Goal: Task Accomplishment & Management: Complete application form

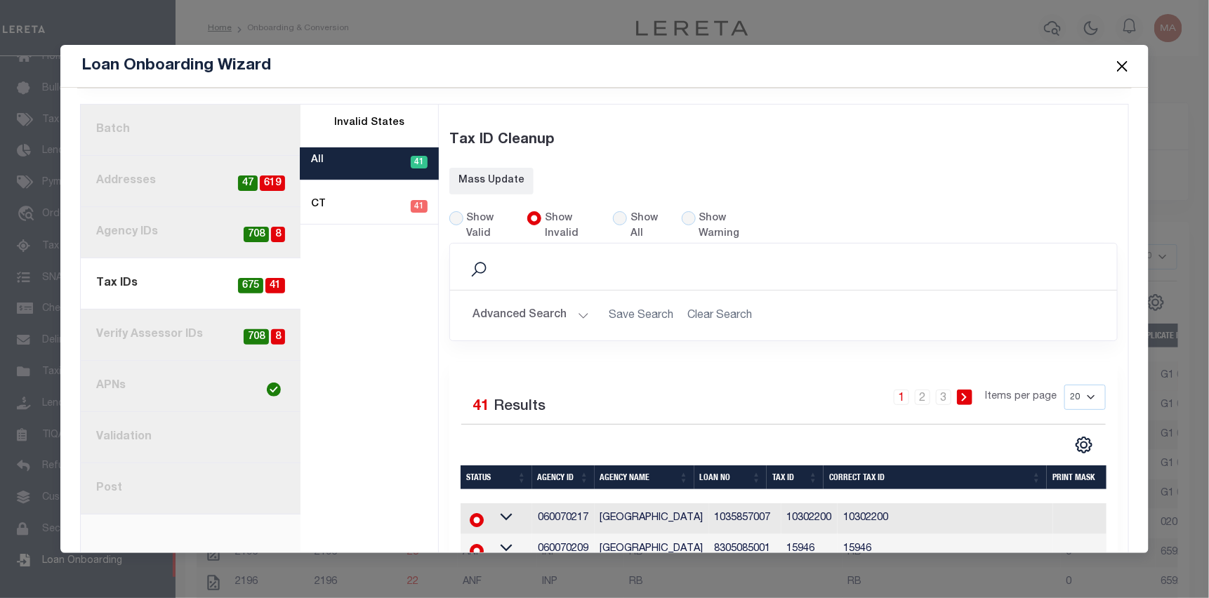
scroll to position [62, 0]
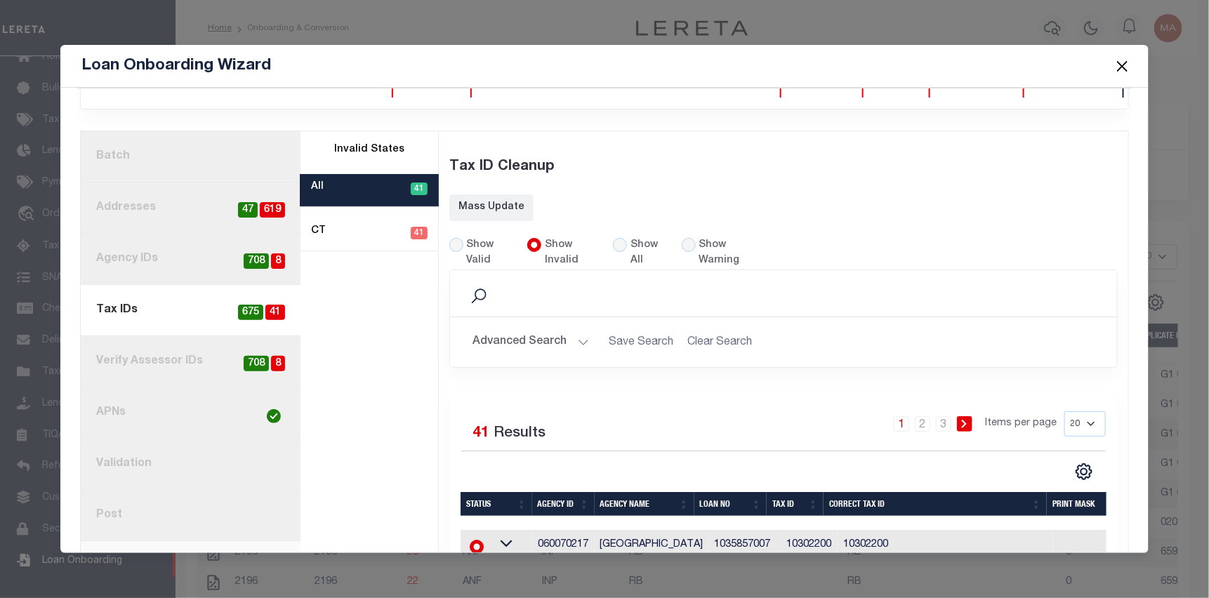
click at [147, 298] on link "current step: 4. Tax IDs 41 675" at bounding box center [191, 310] width 220 height 51
radio input "true"
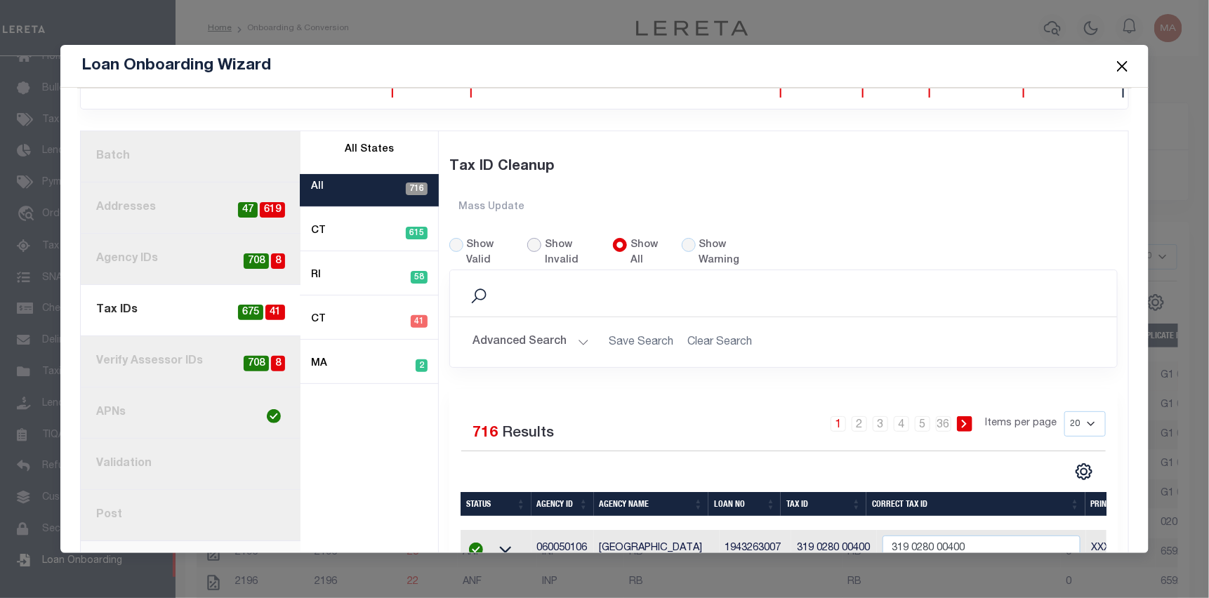
click at [531, 239] on input "Show Invalid" at bounding box center [534, 245] width 14 height 14
radio input "true"
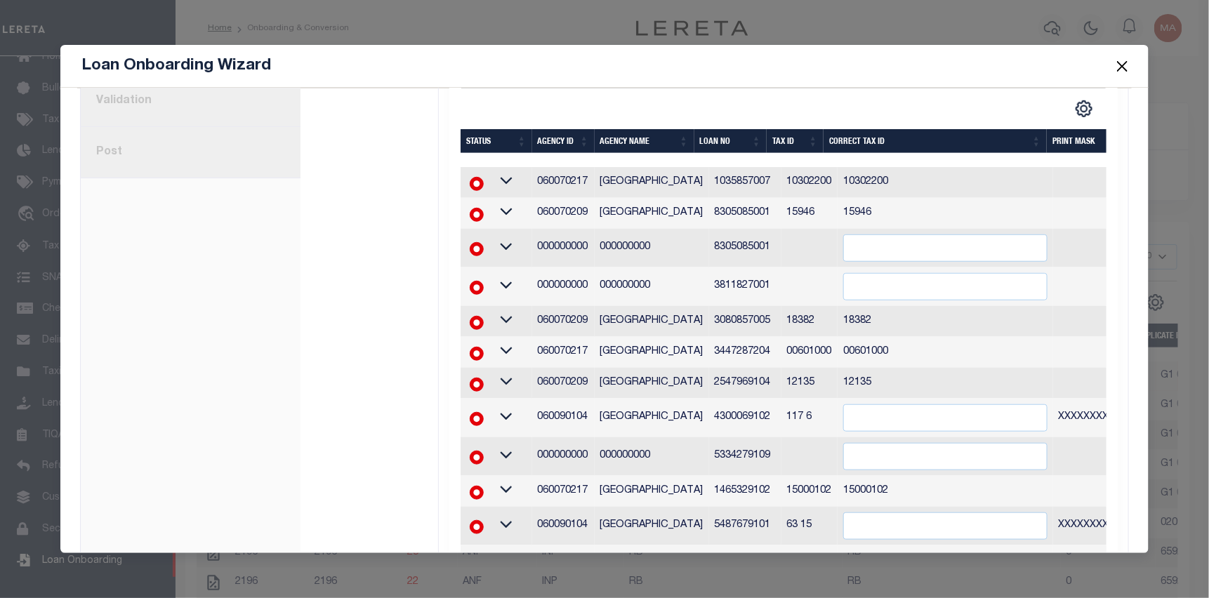
scroll to position [343, 0]
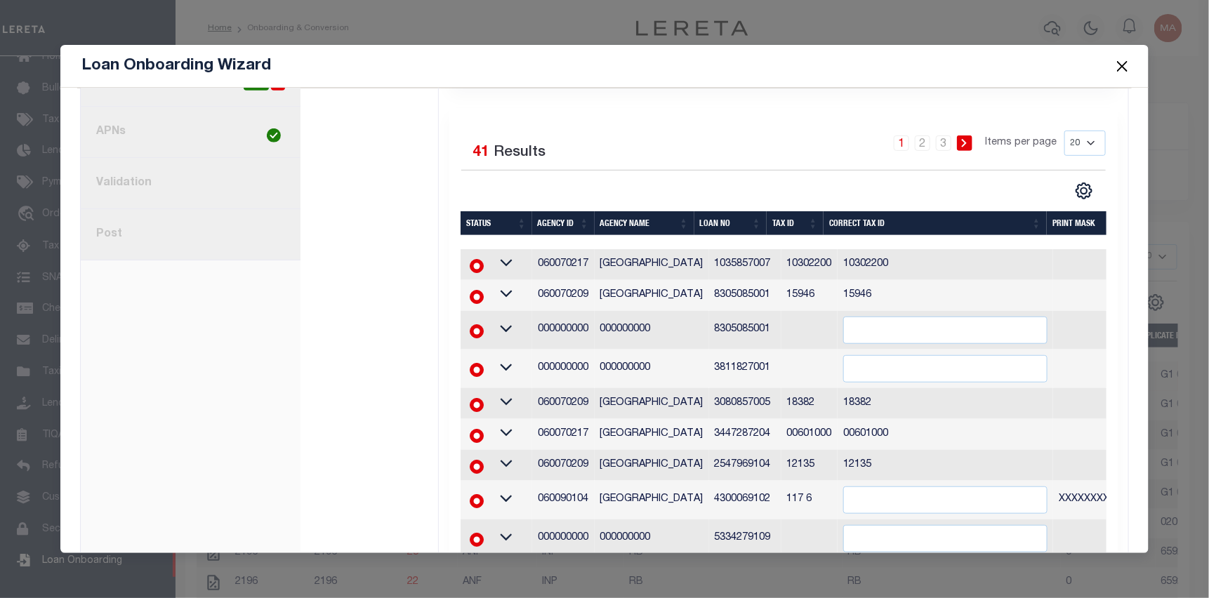
click at [199, 234] on link "8. Post" at bounding box center [191, 234] width 220 height 51
radio input "true"
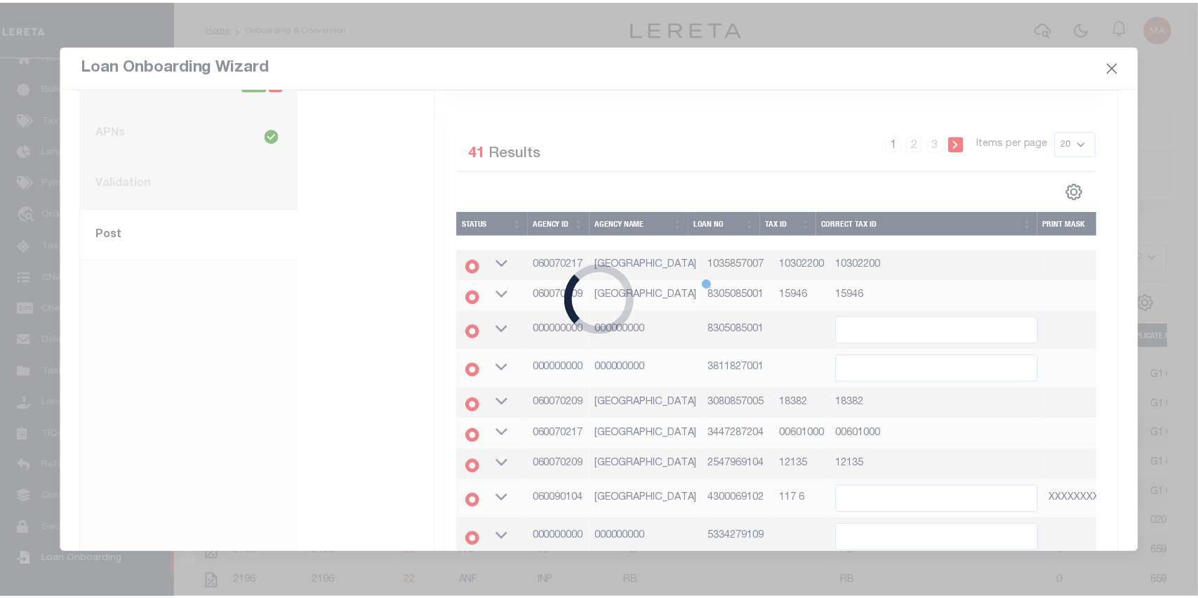
scroll to position [46, 0]
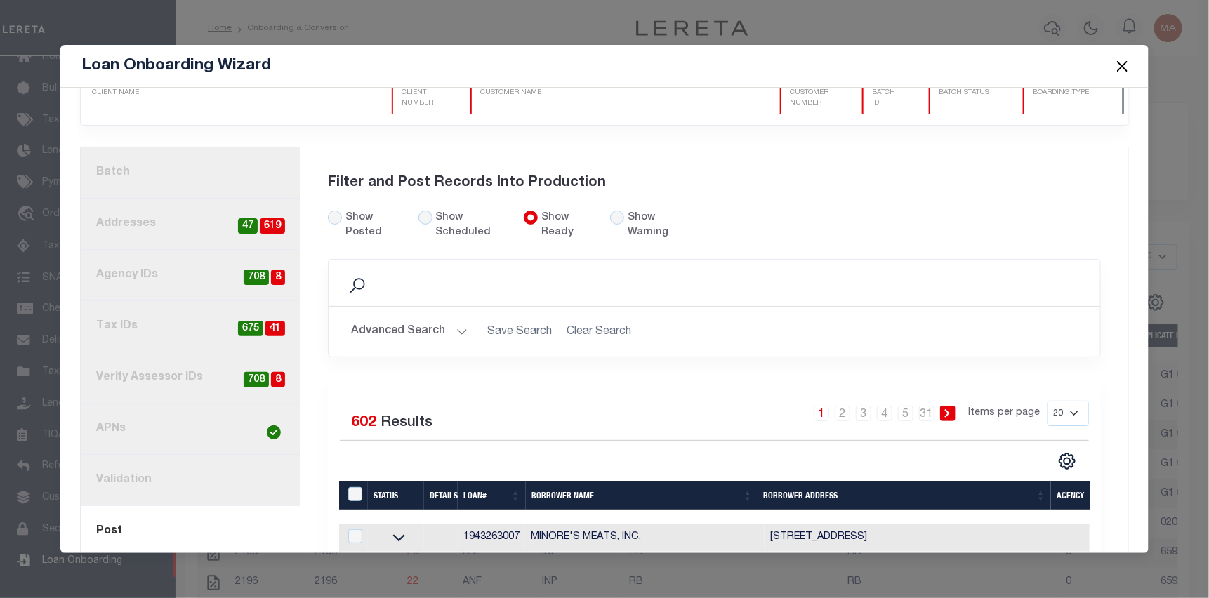
click at [190, 221] on link "2. Addresses 619 47" at bounding box center [191, 224] width 220 height 51
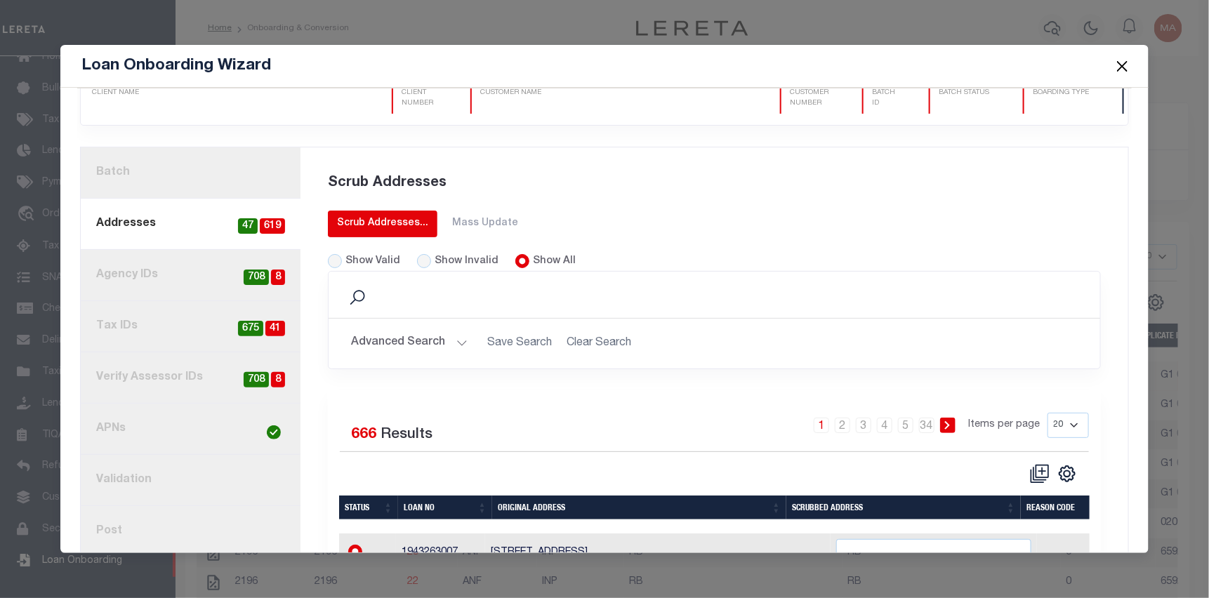
click at [380, 216] on div "Scrub Addresses..." at bounding box center [382, 223] width 91 height 15
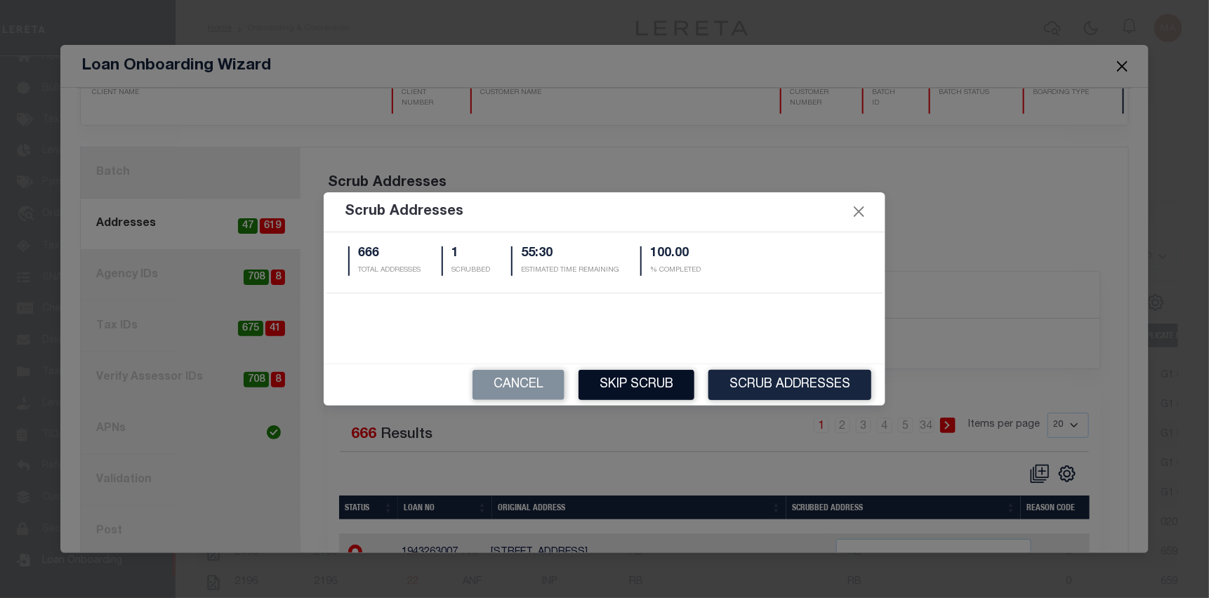
click at [636, 383] on button "Skip Scrub" at bounding box center [636, 385] width 116 height 30
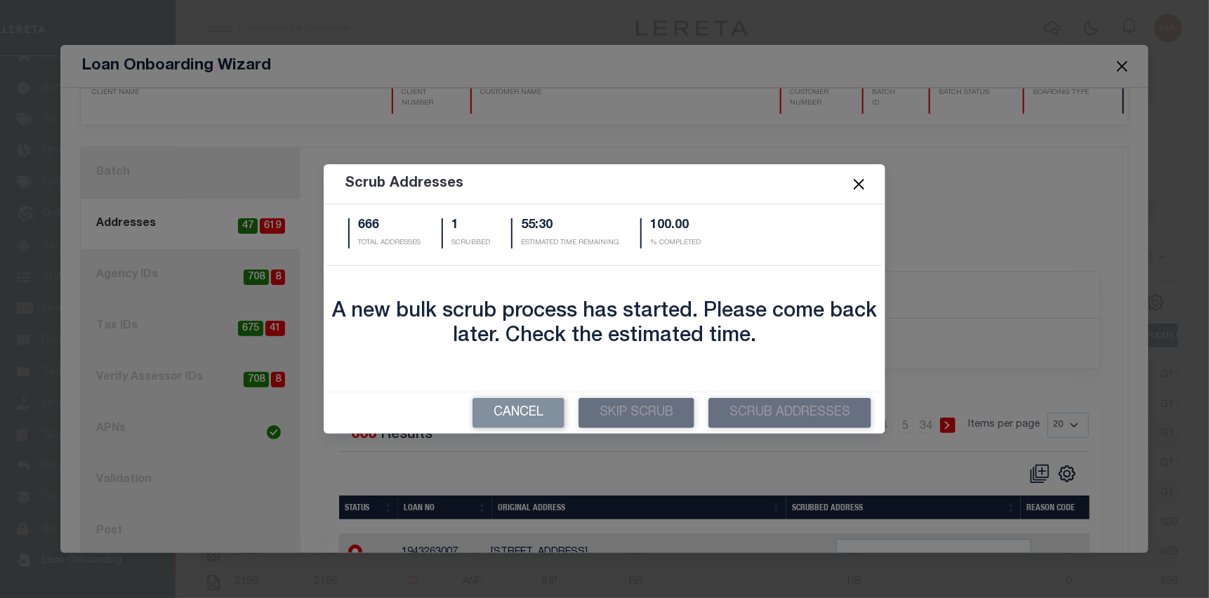
click at [865, 190] on button "Close" at bounding box center [859, 185] width 18 height 18
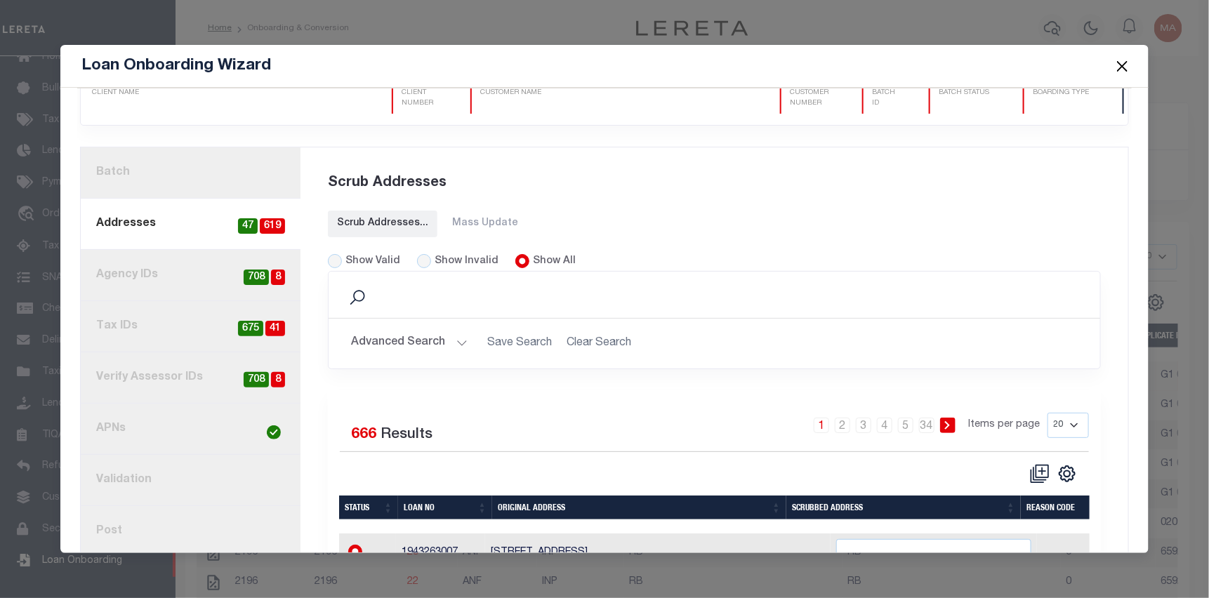
click at [1122, 68] on button "Close" at bounding box center [1122, 66] width 18 height 18
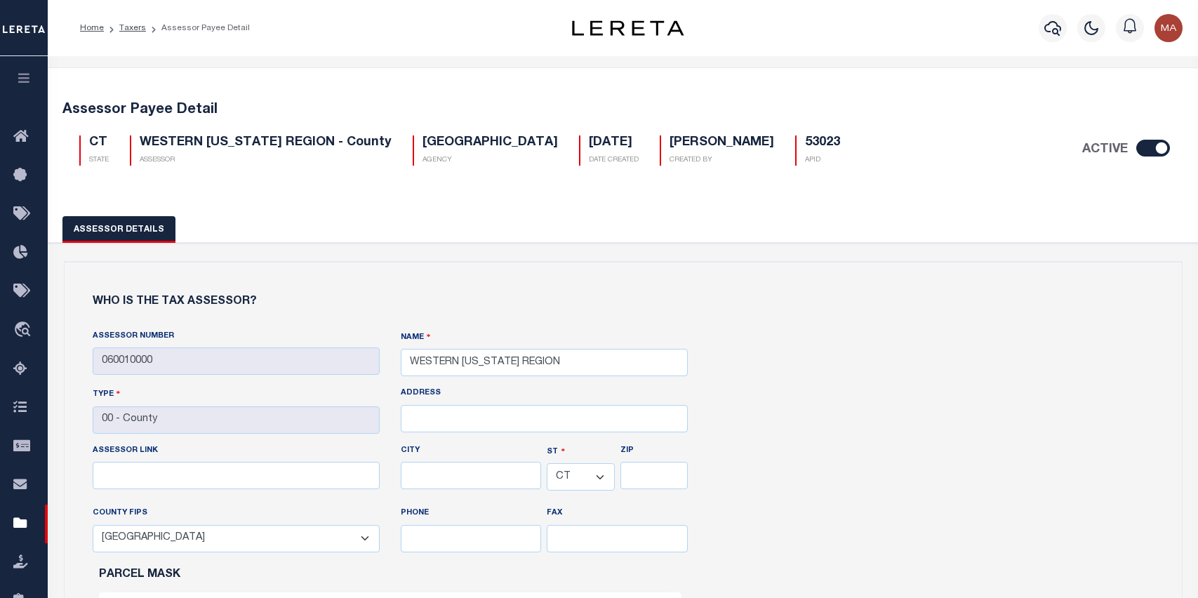
select select "CT"
select select "9001"
click at [133, 27] on link "Taxers" at bounding box center [132, 28] width 27 height 8
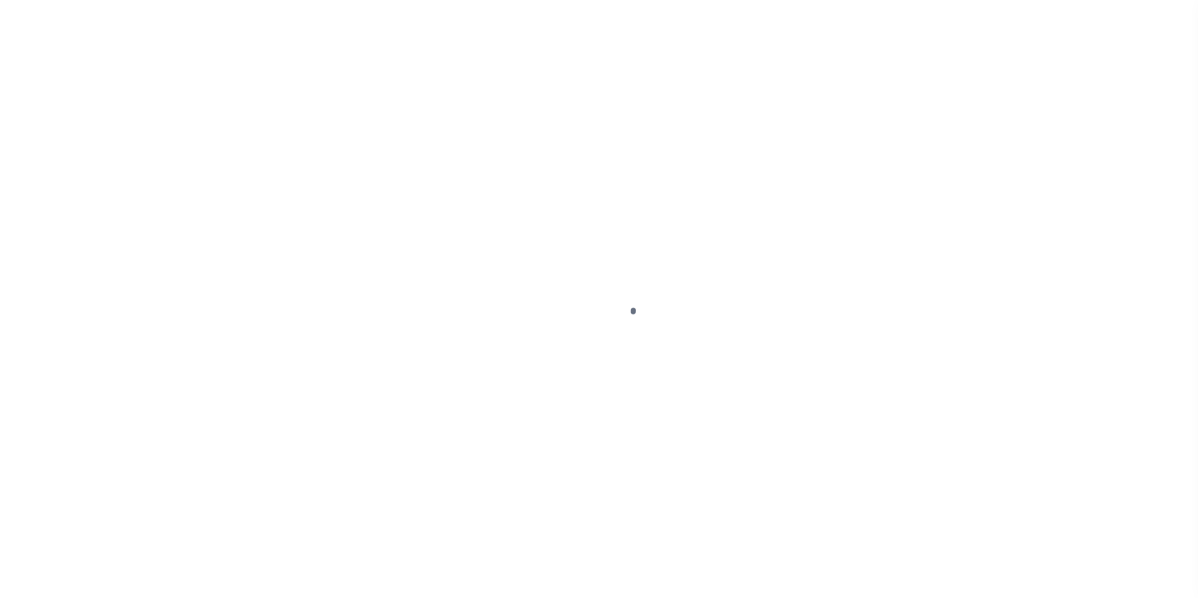
select select
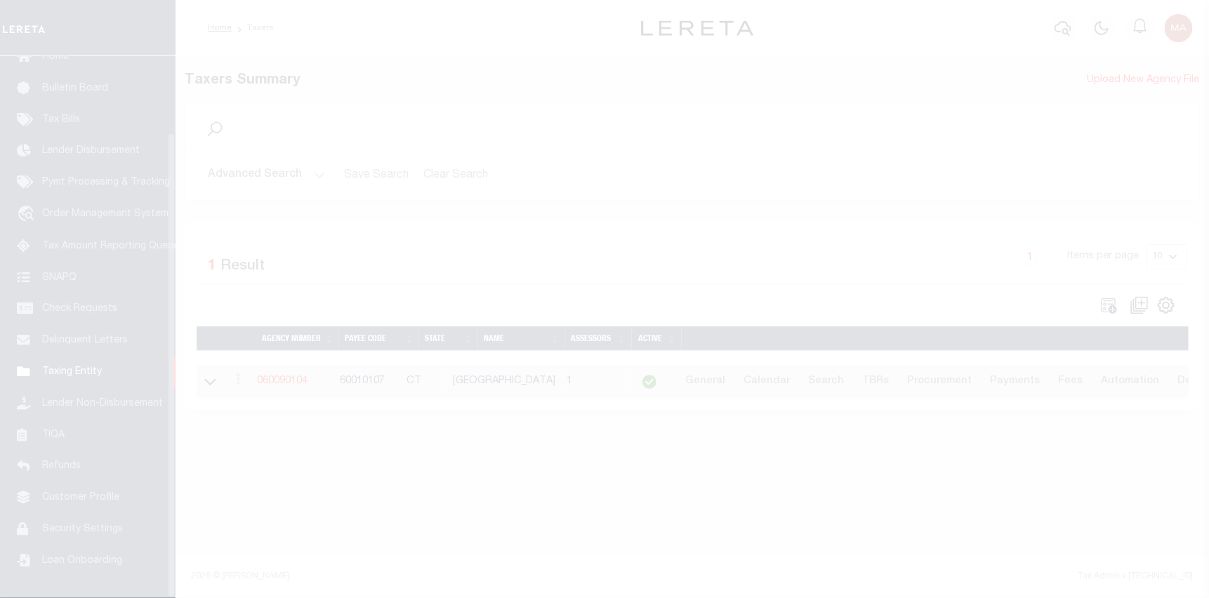
scroll to position [89, 0]
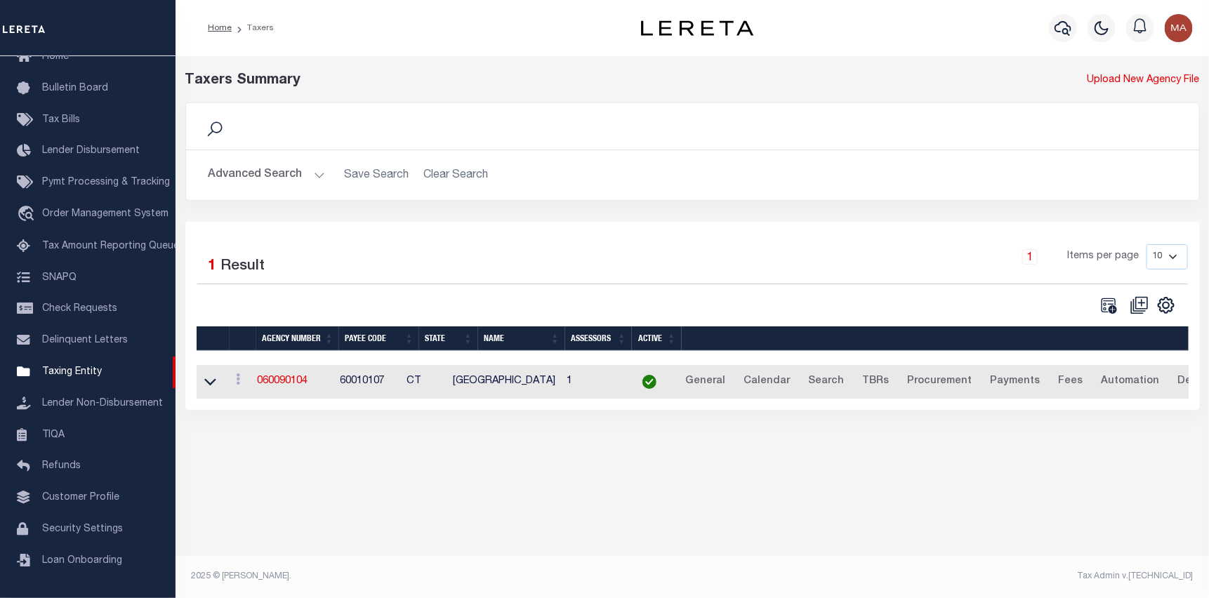
click at [282, 179] on button "Advanced Search" at bounding box center [266, 174] width 117 height 27
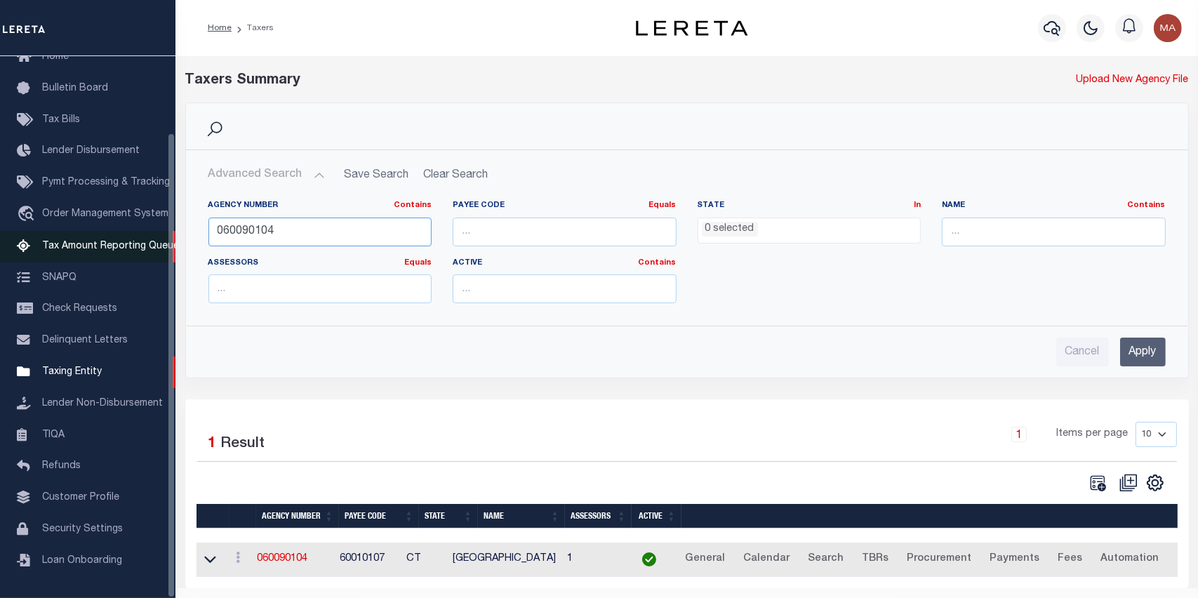
drag, startPoint x: 312, startPoint y: 230, endPoint x: 159, endPoint y: 226, distance: 152.4
click at [169, 228] on div "Home Taxers Profile" at bounding box center [599, 315] width 1198 height 630
paste input "060090109"
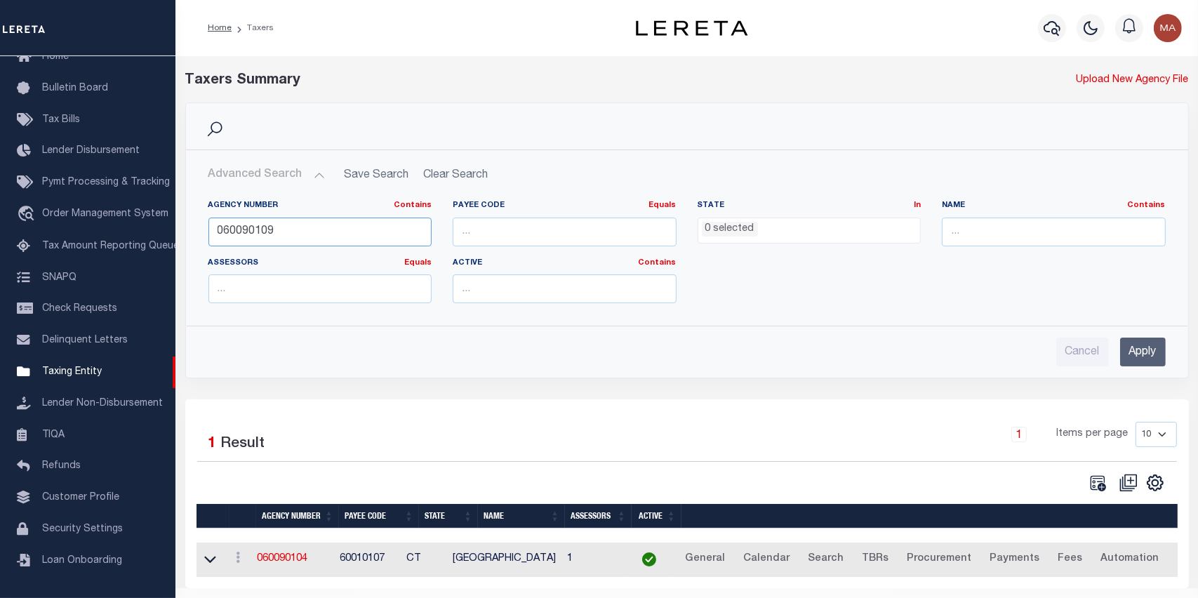
type input "060090109"
click at [1125, 353] on input "Apply" at bounding box center [1143, 352] width 46 height 29
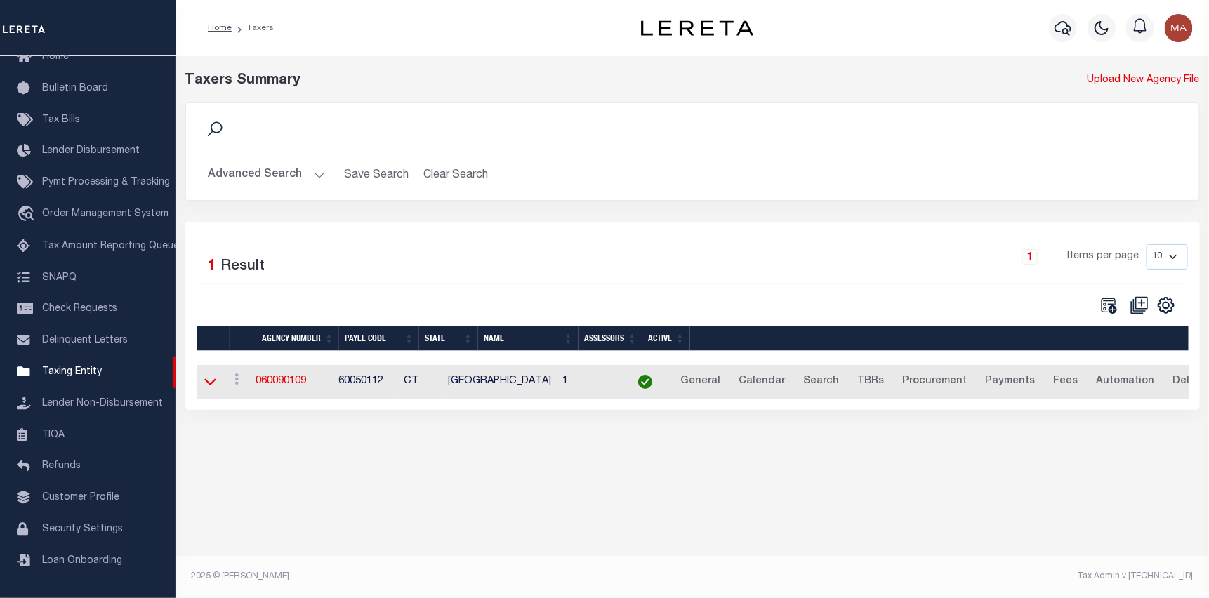
click at [210, 383] on icon at bounding box center [210, 381] width 12 height 15
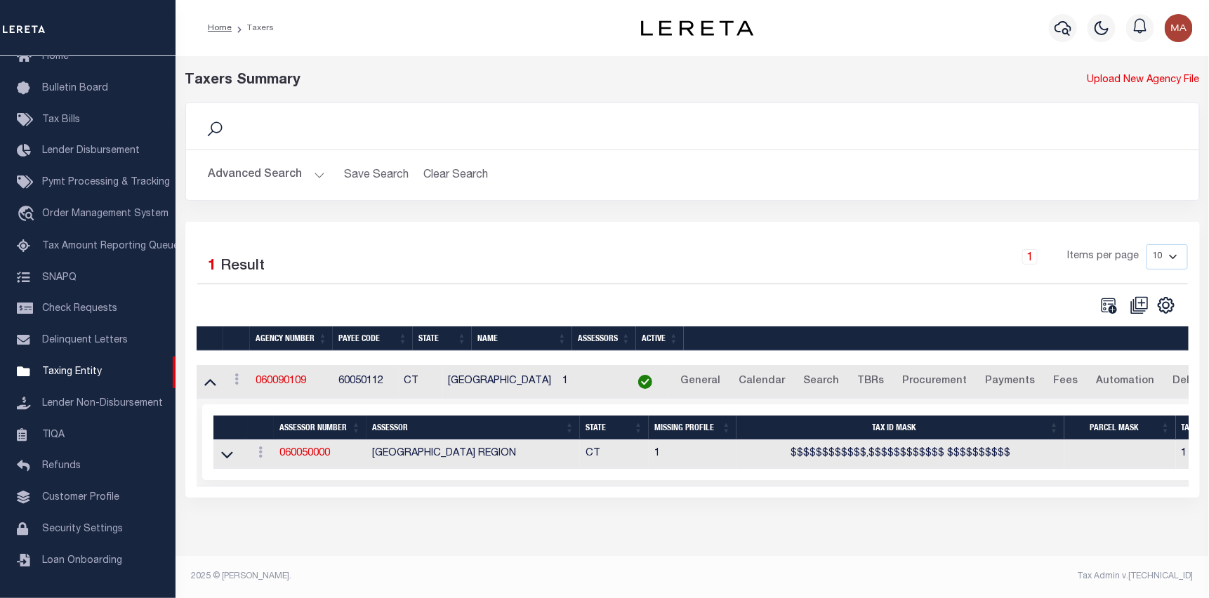
click at [241, 180] on button "Advanced Search" at bounding box center [266, 174] width 117 height 27
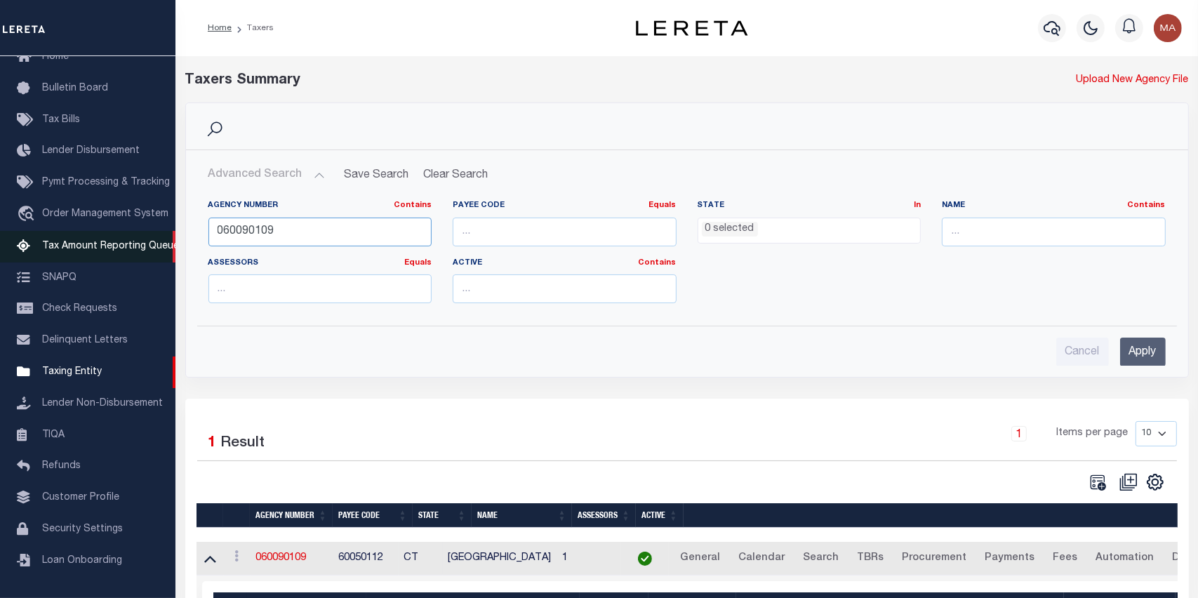
drag, startPoint x: 302, startPoint y: 233, endPoint x: 131, endPoint y: 227, distance: 171.4
click at [138, 229] on div "Home Taxers Profile" at bounding box center [599, 358] width 1198 height 717
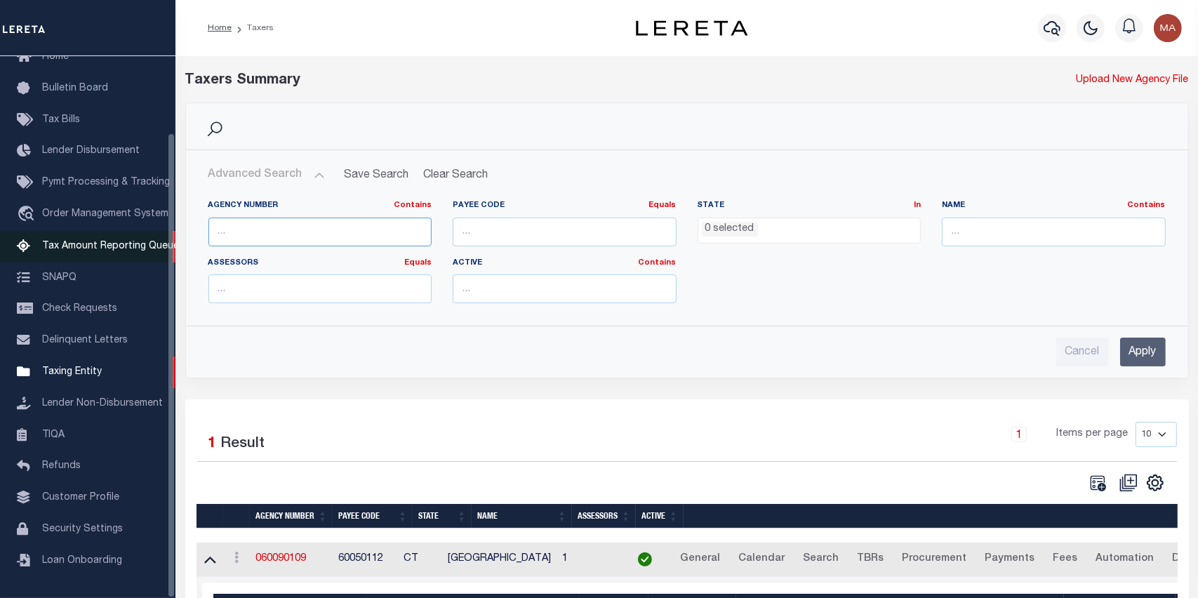
paste input "060090106"
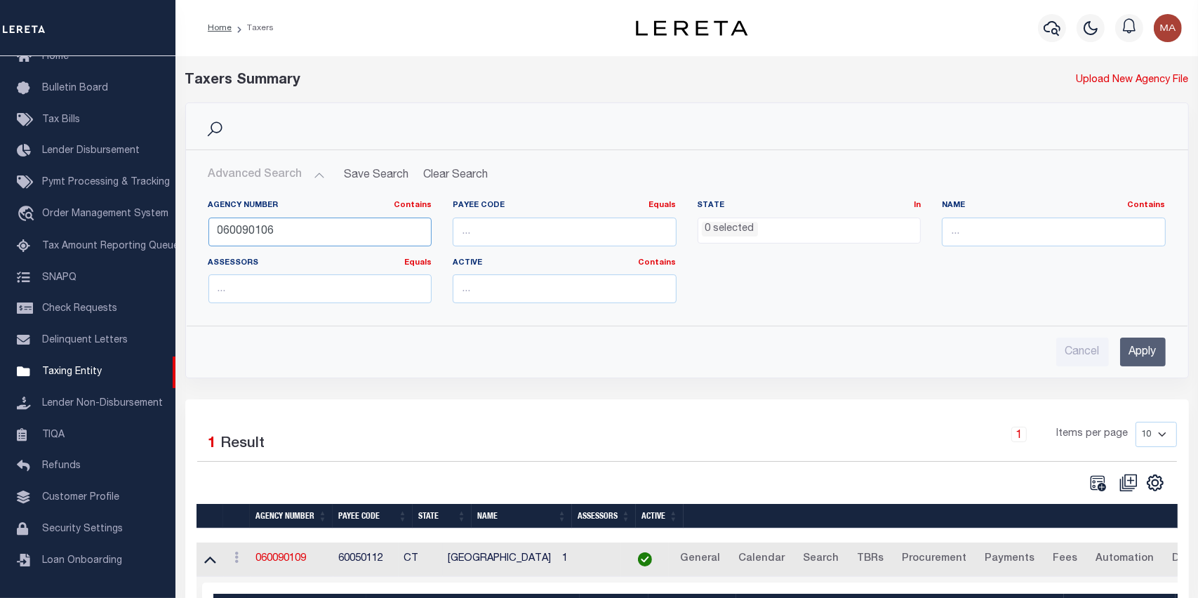
type input "060090106"
click at [1156, 351] on input "Apply" at bounding box center [1143, 352] width 46 height 29
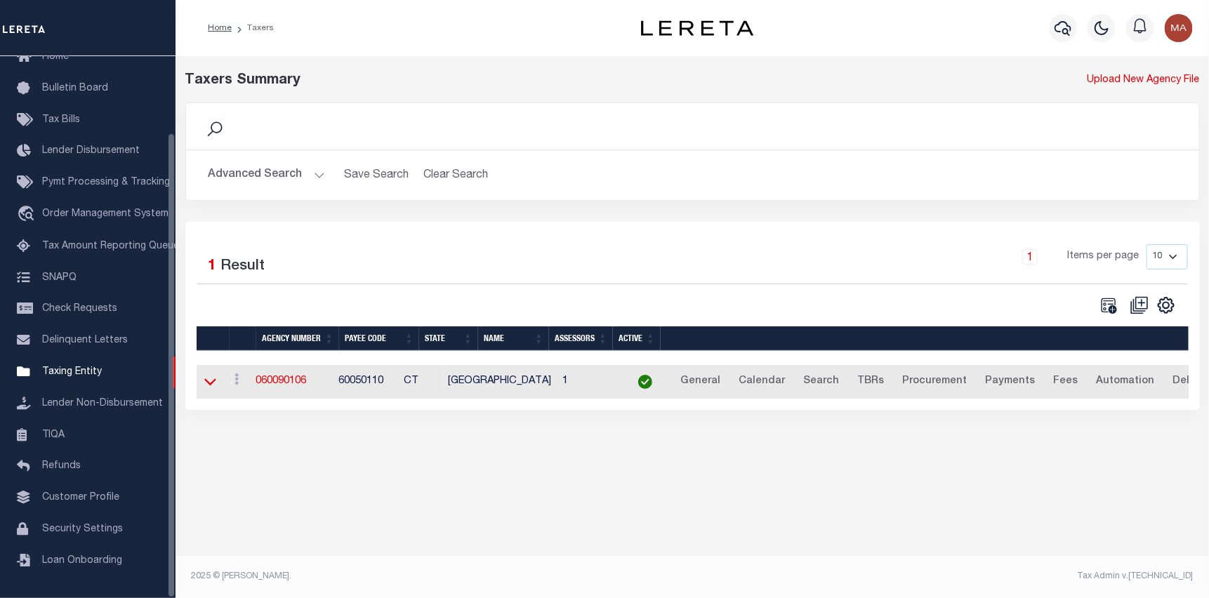
click at [204, 382] on icon at bounding box center [210, 381] width 12 height 15
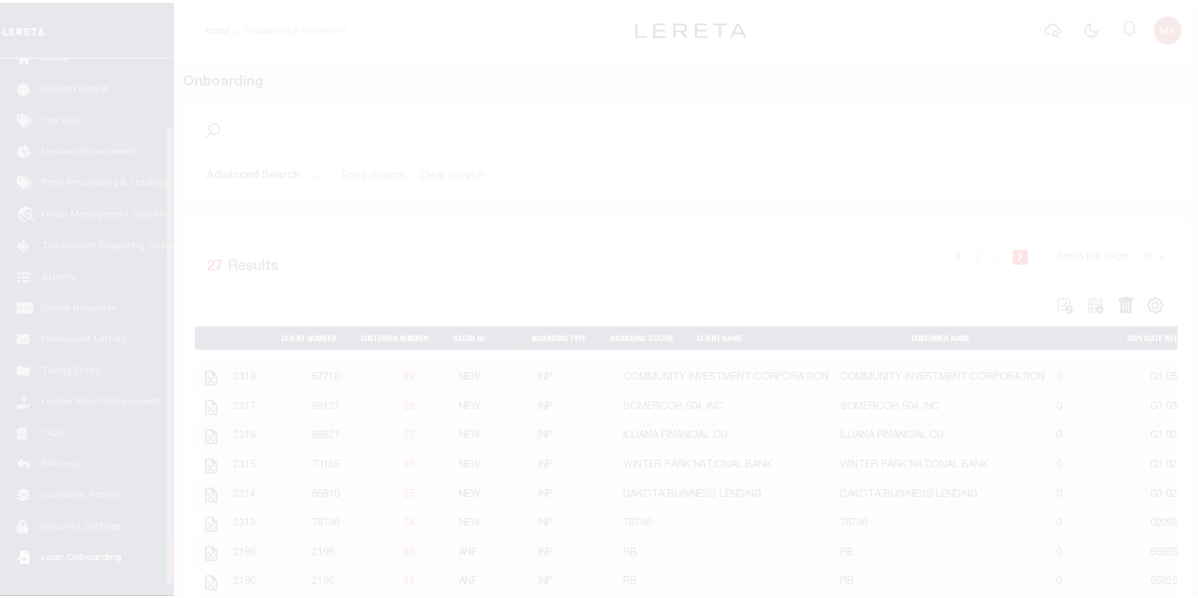
scroll to position [89, 0]
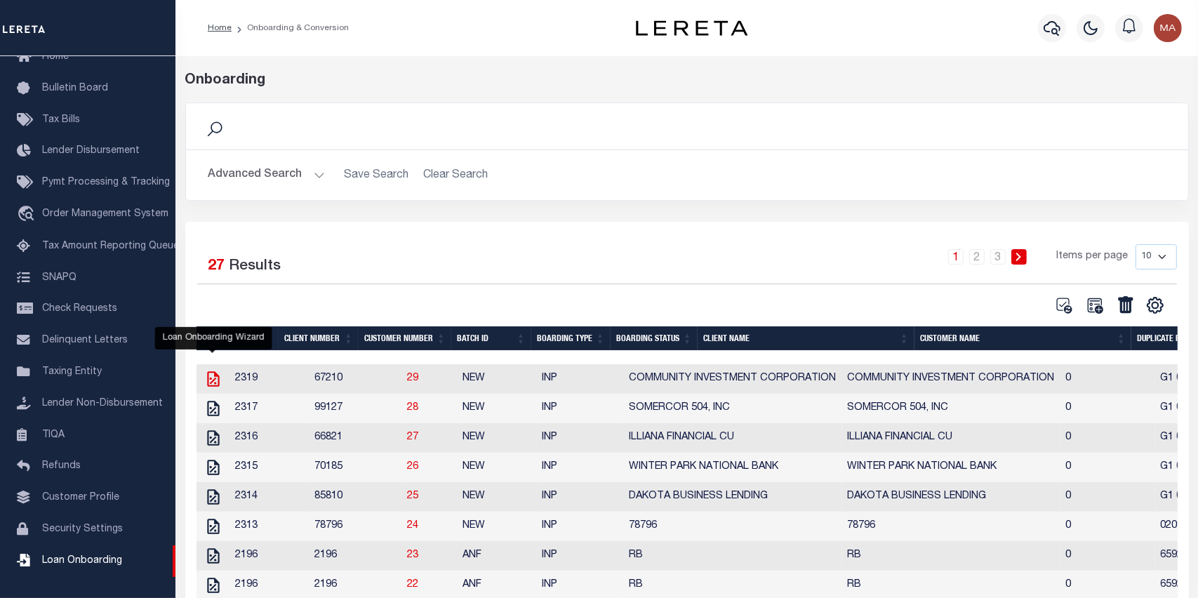
click at [209, 380] on icon "" at bounding box center [213, 378] width 12 height 15
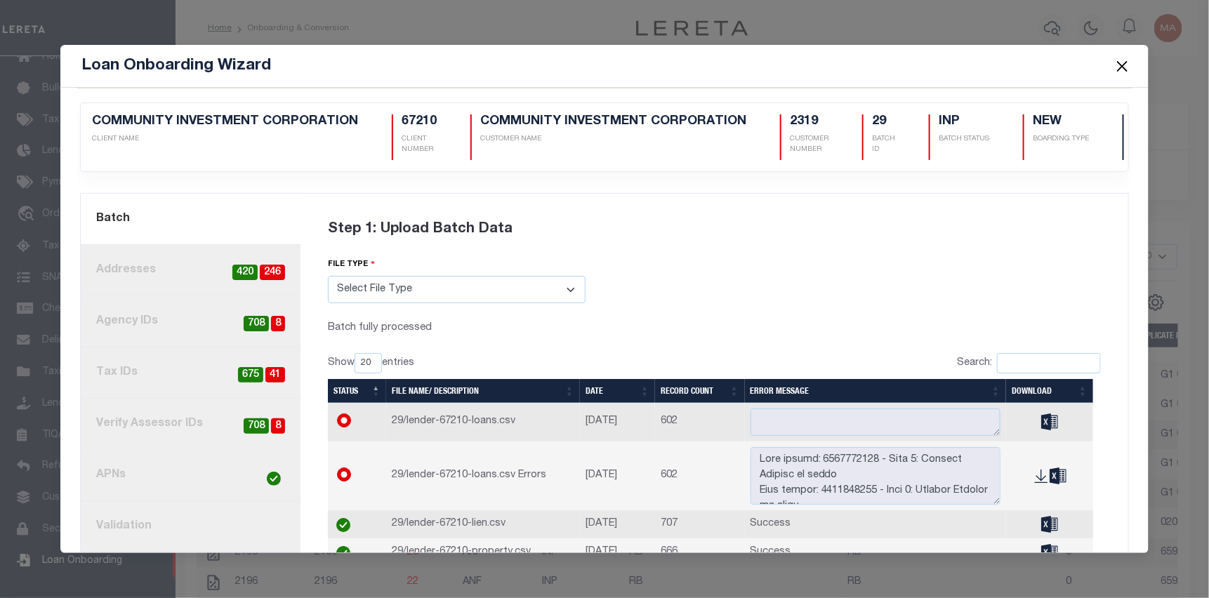
click at [1127, 68] on button "Close" at bounding box center [1122, 66] width 18 height 18
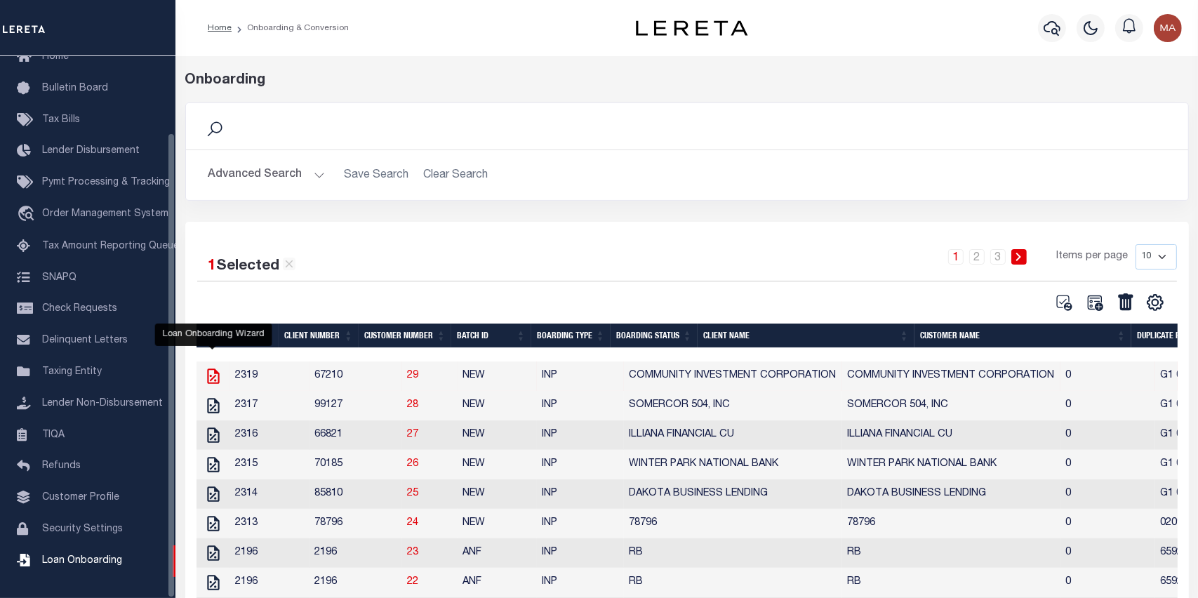
click at [207, 381] on icon "" at bounding box center [213, 376] width 12 height 15
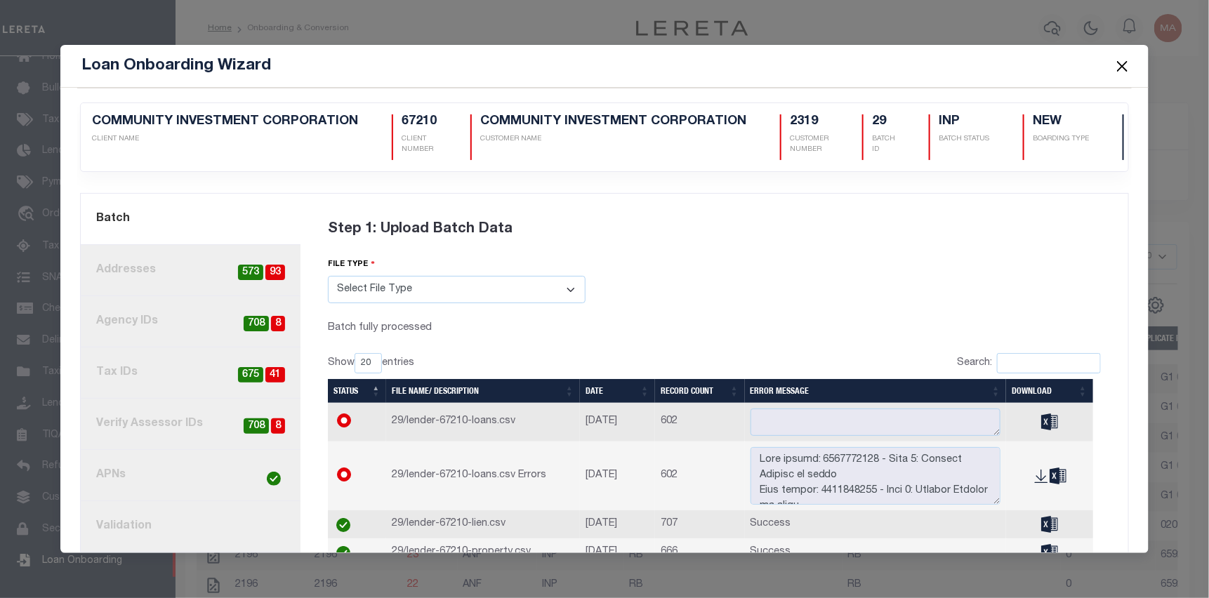
click at [1115, 62] on button "Close" at bounding box center [1122, 66] width 18 height 18
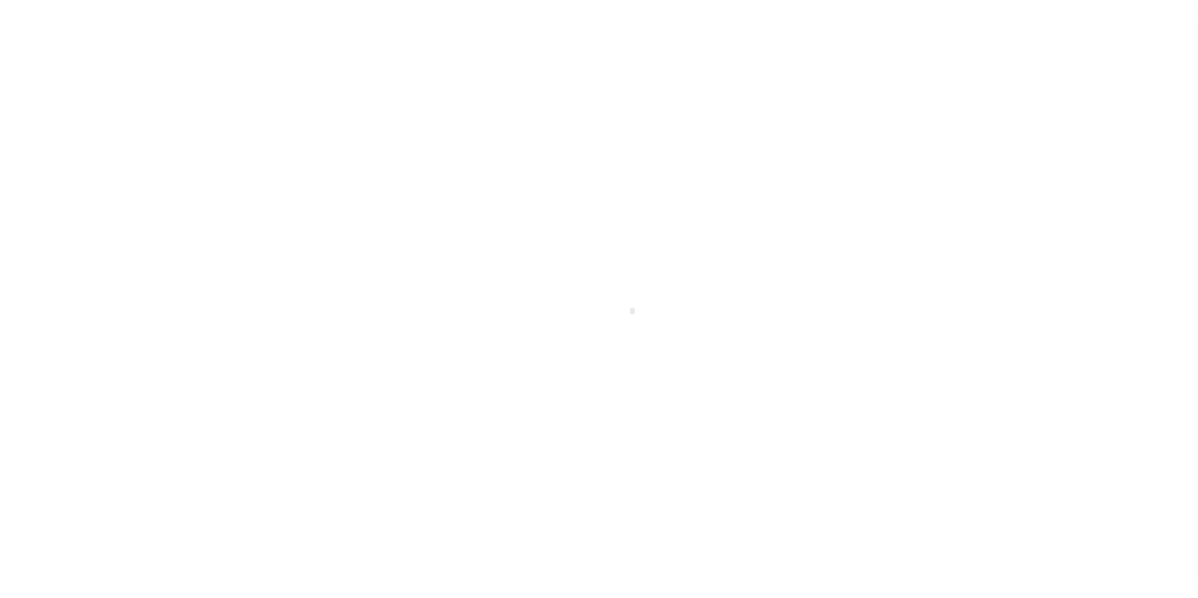
scroll to position [89, 0]
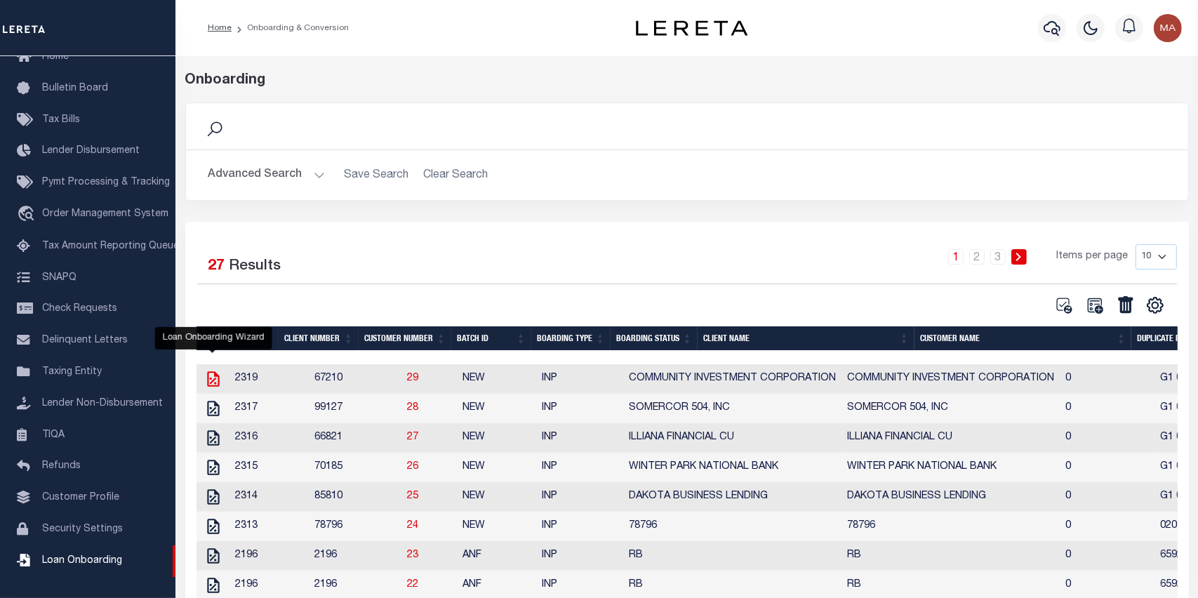
click at [218, 382] on icon "" at bounding box center [213, 378] width 12 height 15
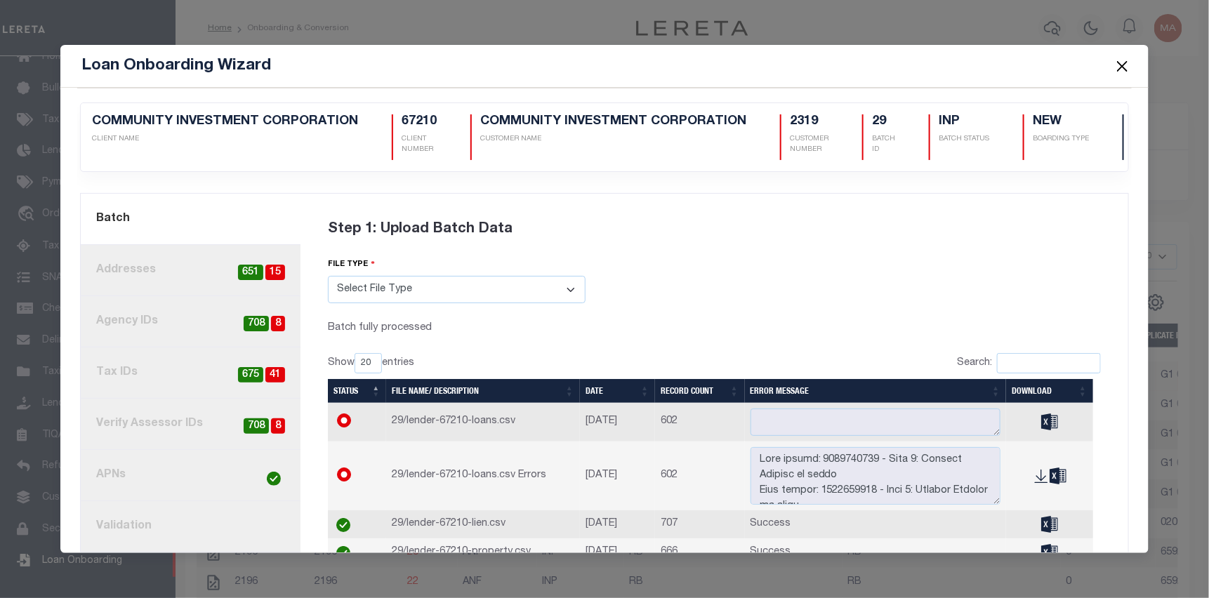
click at [1120, 68] on button "Close" at bounding box center [1122, 66] width 18 height 18
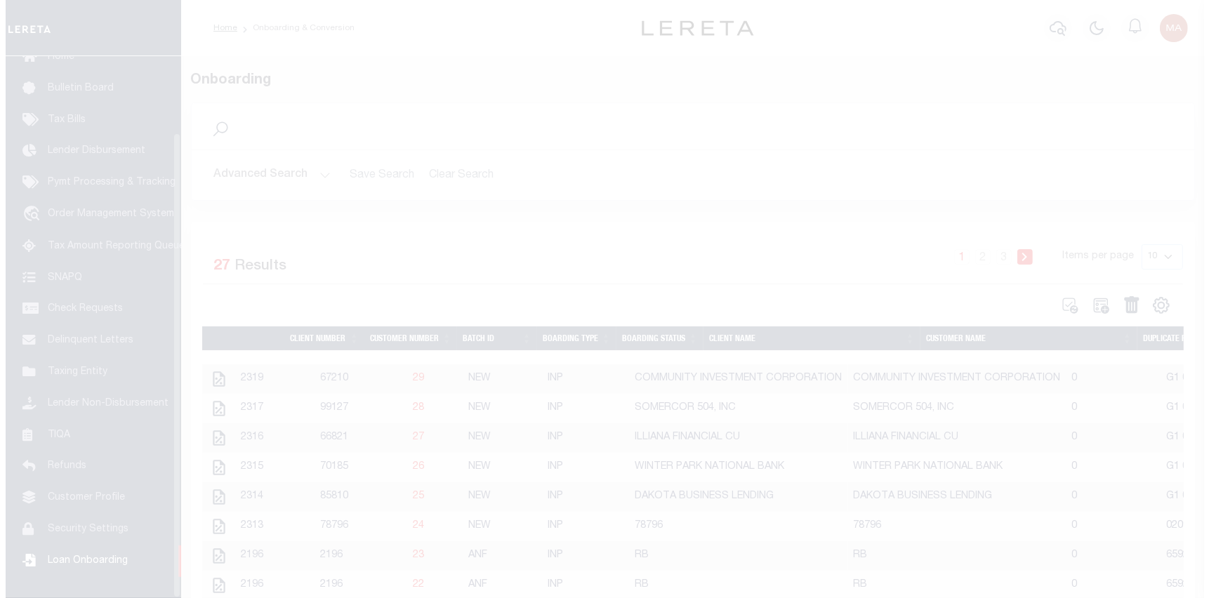
scroll to position [89, 0]
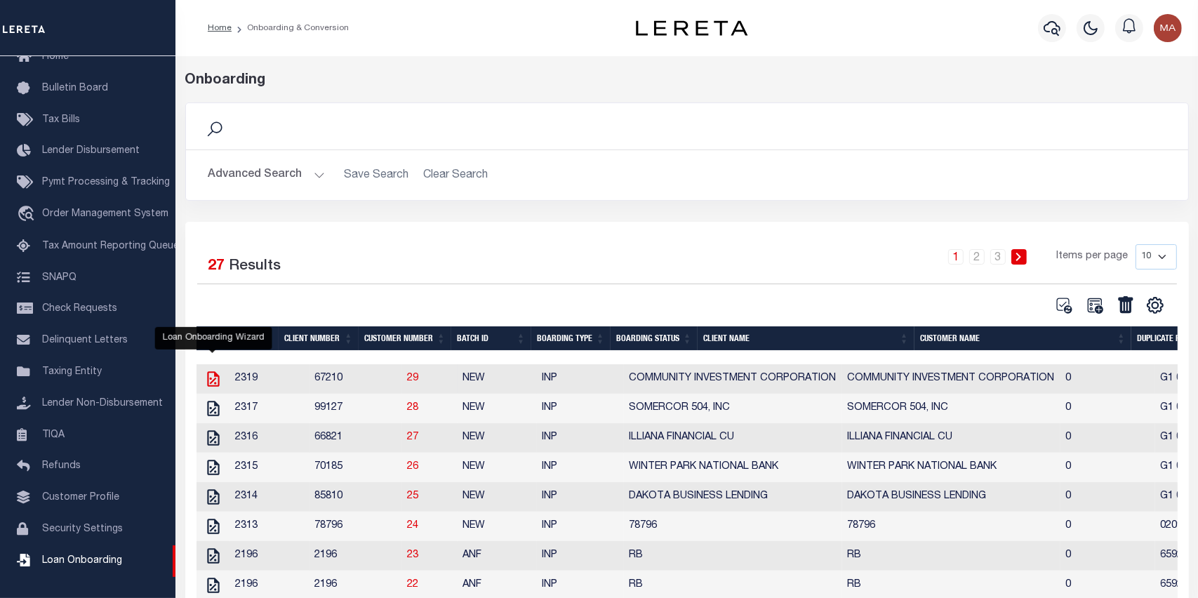
click at [216, 382] on icon "" at bounding box center [213, 379] width 18 height 18
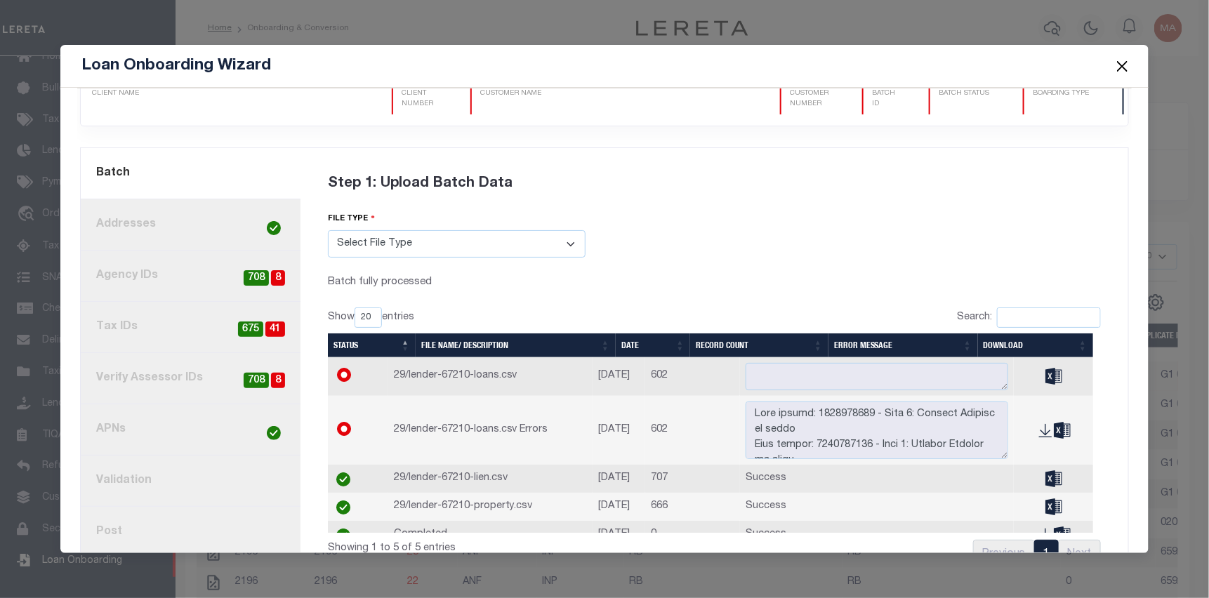
scroll to position [88, 0]
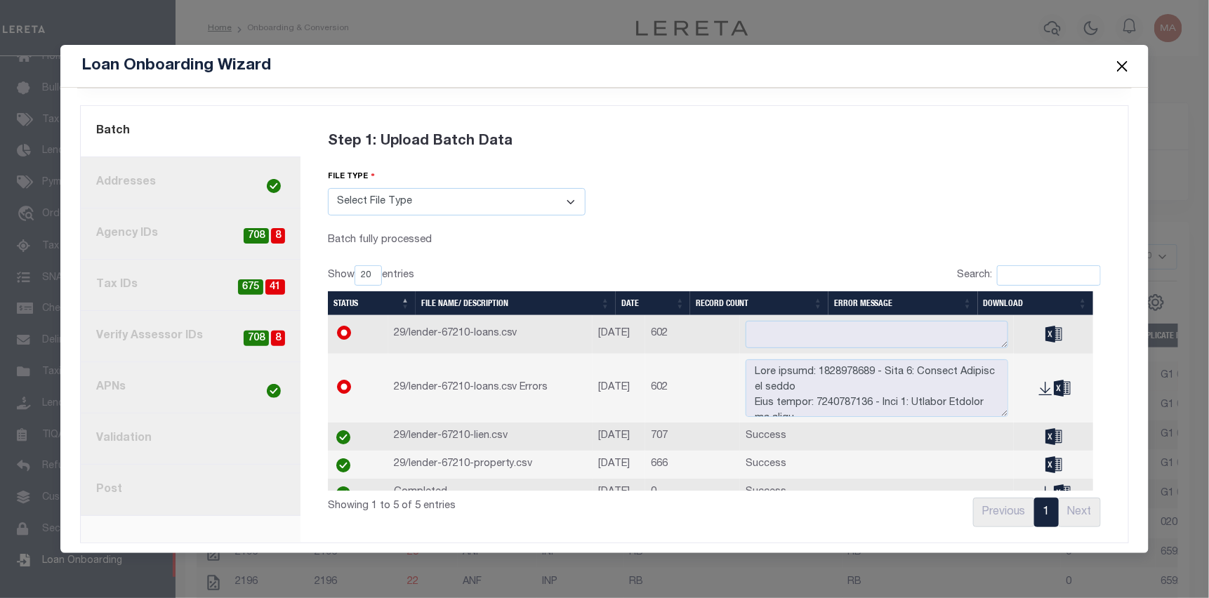
click at [137, 472] on link "8. Post" at bounding box center [191, 490] width 220 height 51
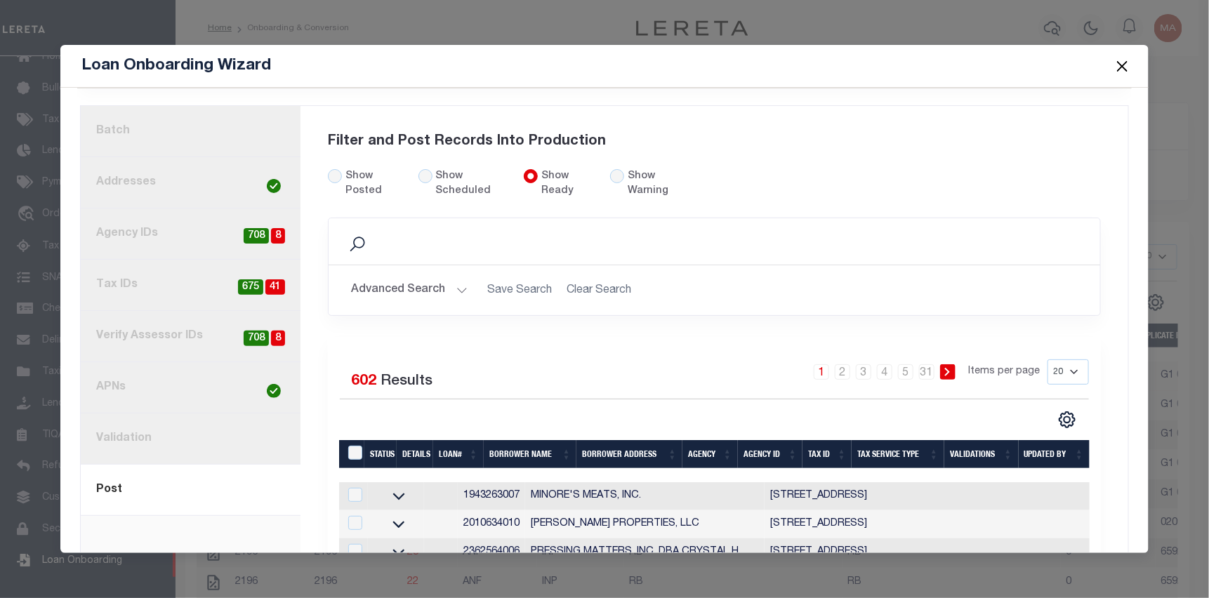
click at [439, 293] on button "Advanced Search" at bounding box center [409, 290] width 117 height 27
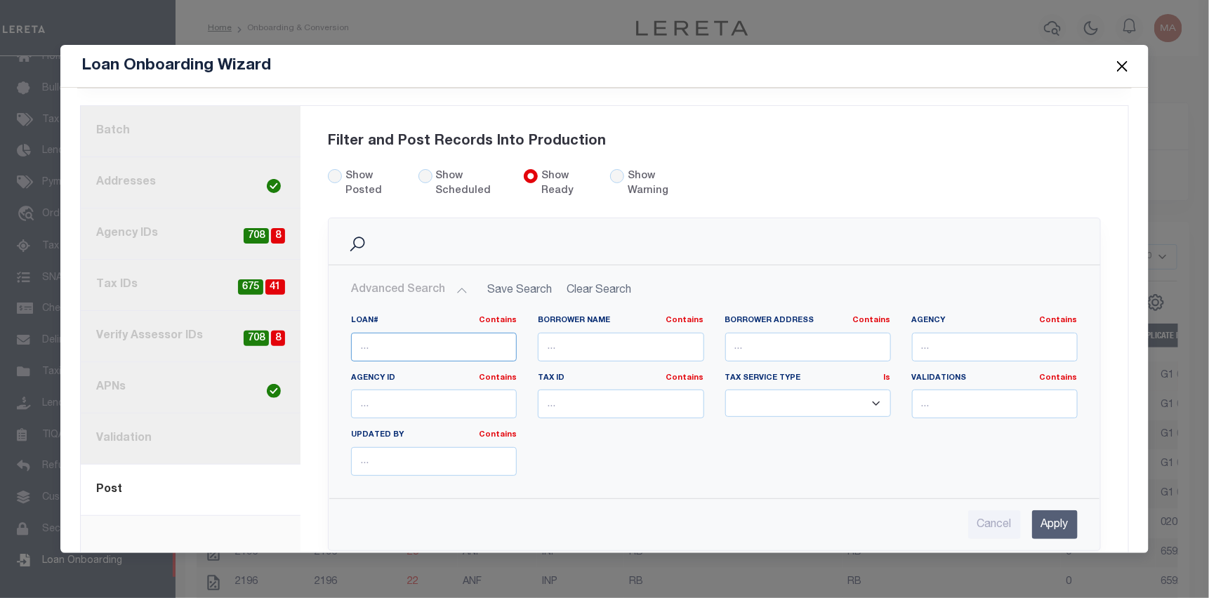
click at [429, 333] on input "text" at bounding box center [434, 347] width 166 height 29
paste input "6174374009"
type input "6174374009"
click at [1038, 514] on input "Apply" at bounding box center [1055, 524] width 46 height 29
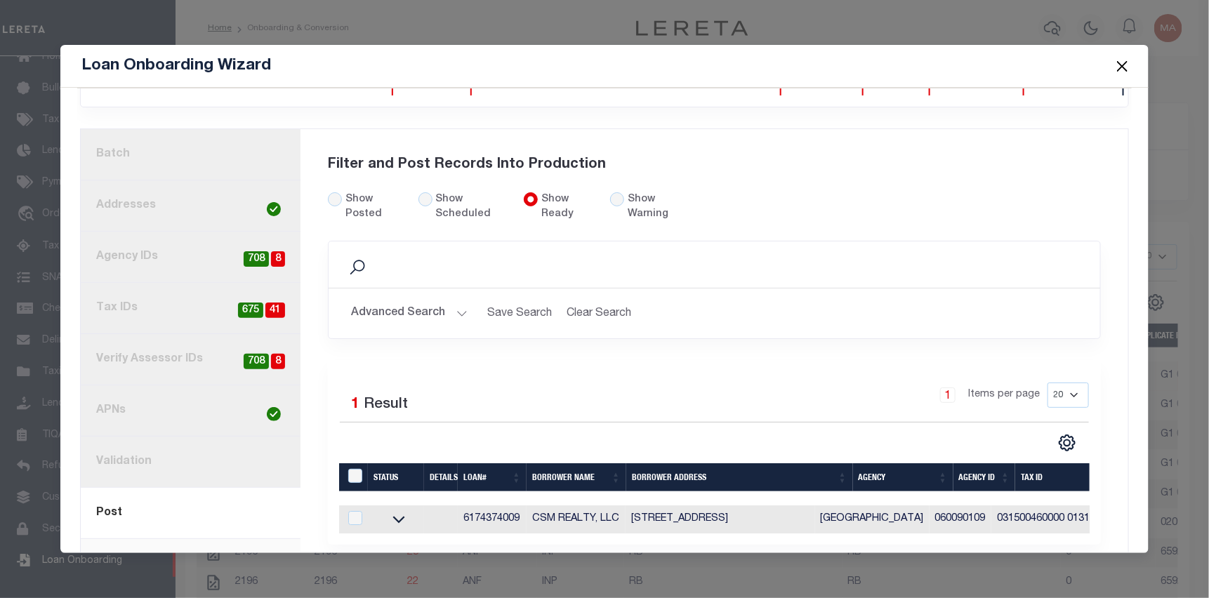
scroll to position [100, 0]
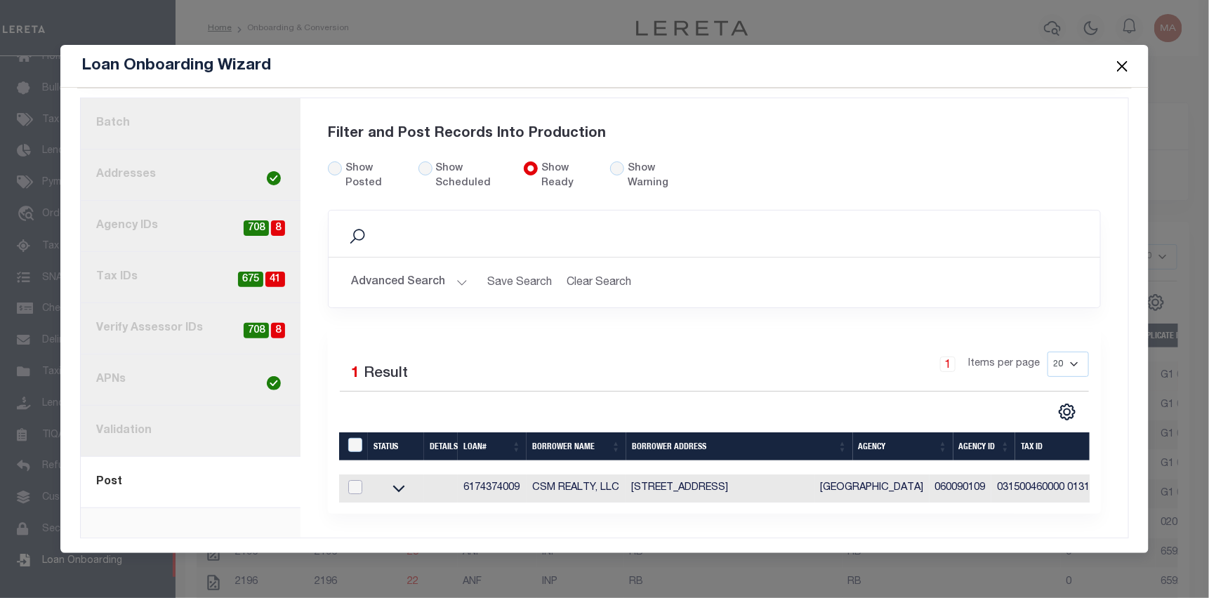
click at [355, 480] on input "checkbox" at bounding box center [355, 487] width 14 height 14
checkbox input "true"
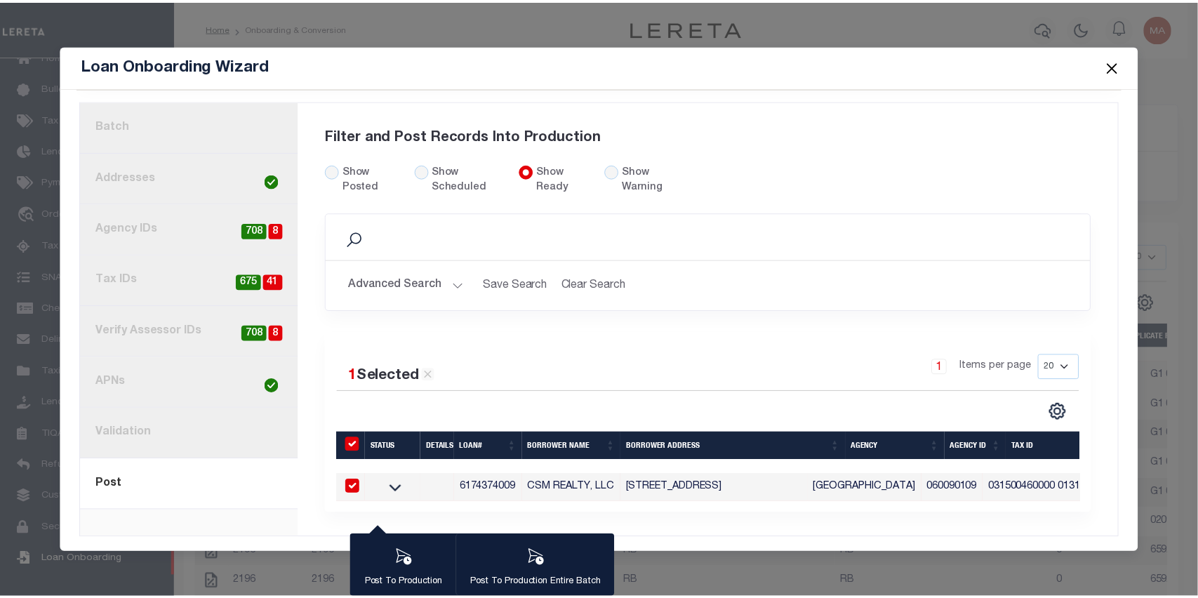
scroll to position [98, 0]
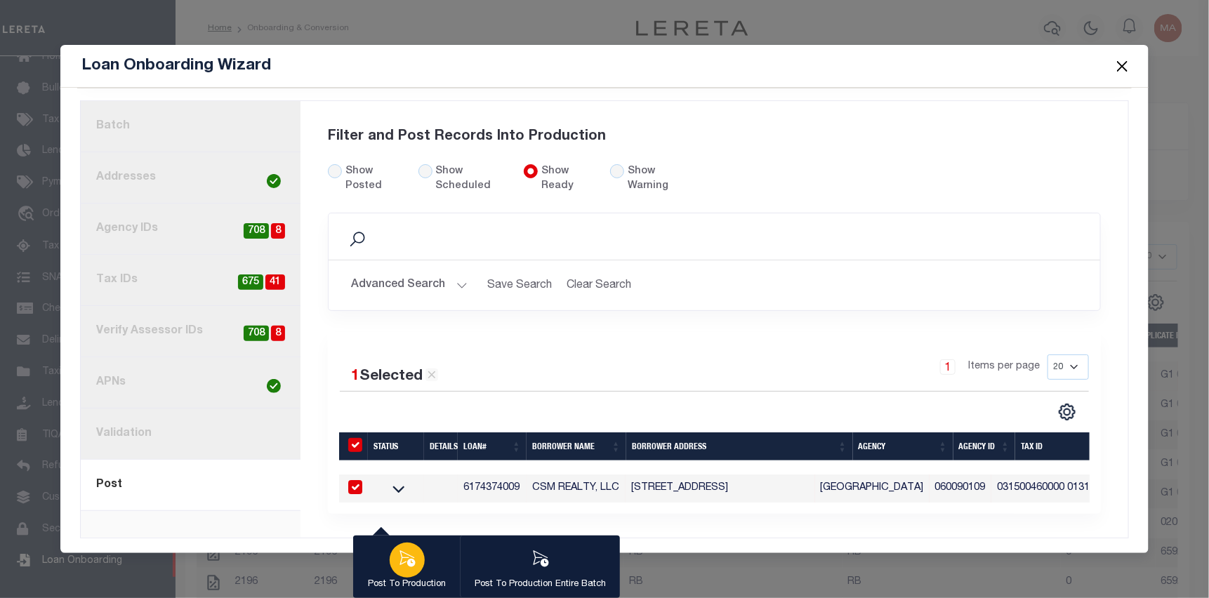
click at [411, 560] on icon "button" at bounding box center [406, 558] width 15 height 16
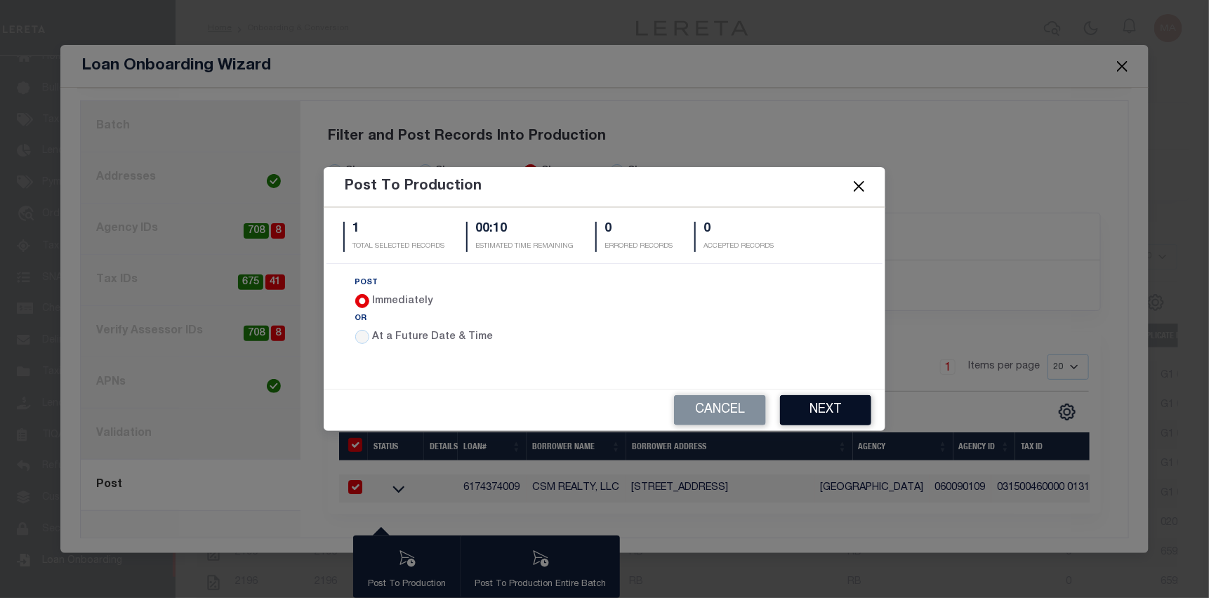
click at [815, 416] on button "Next" at bounding box center [825, 410] width 91 height 30
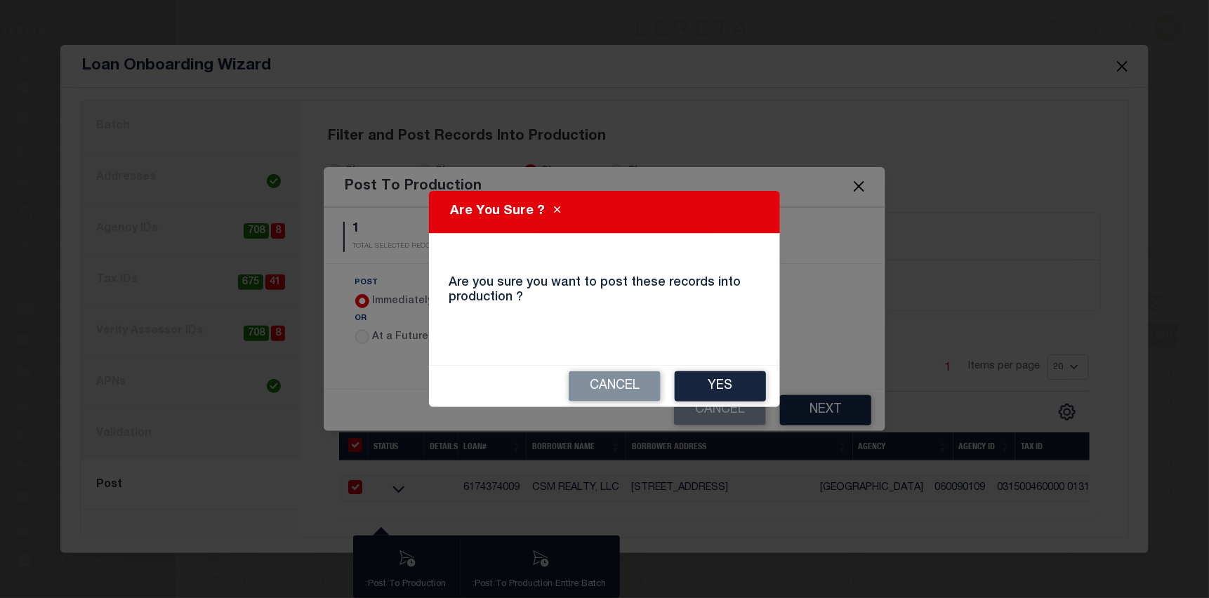
click at [727, 404] on div "Cancel Yes" at bounding box center [604, 386] width 351 height 41
click at [727, 382] on button "Yes" at bounding box center [720, 386] width 91 height 30
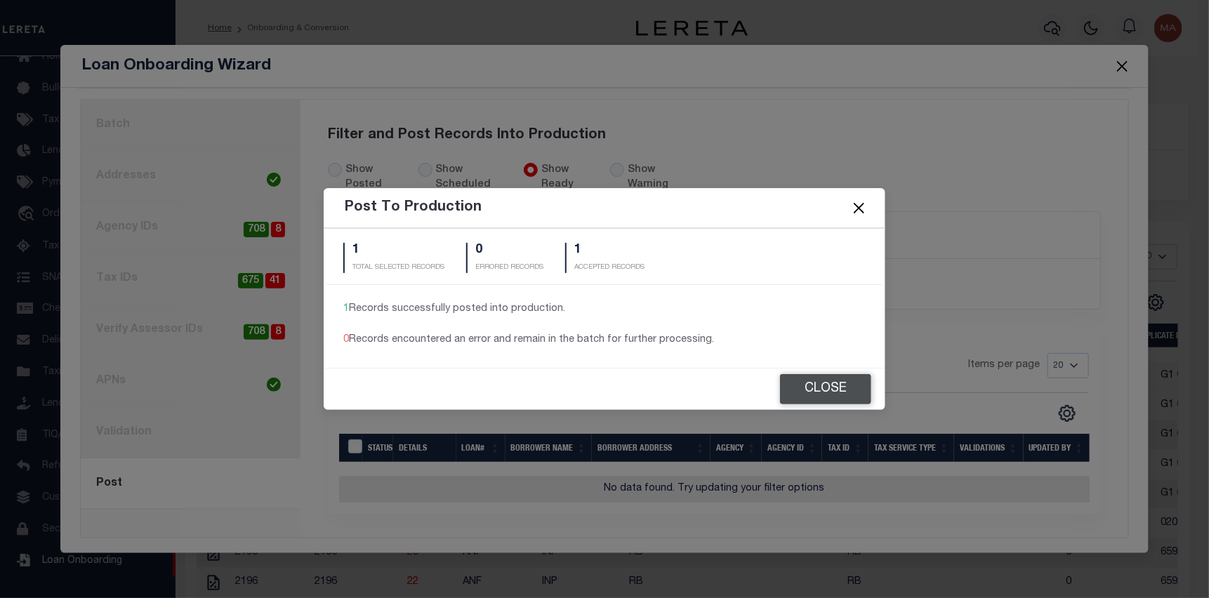
click at [837, 383] on button "Close" at bounding box center [825, 389] width 91 height 30
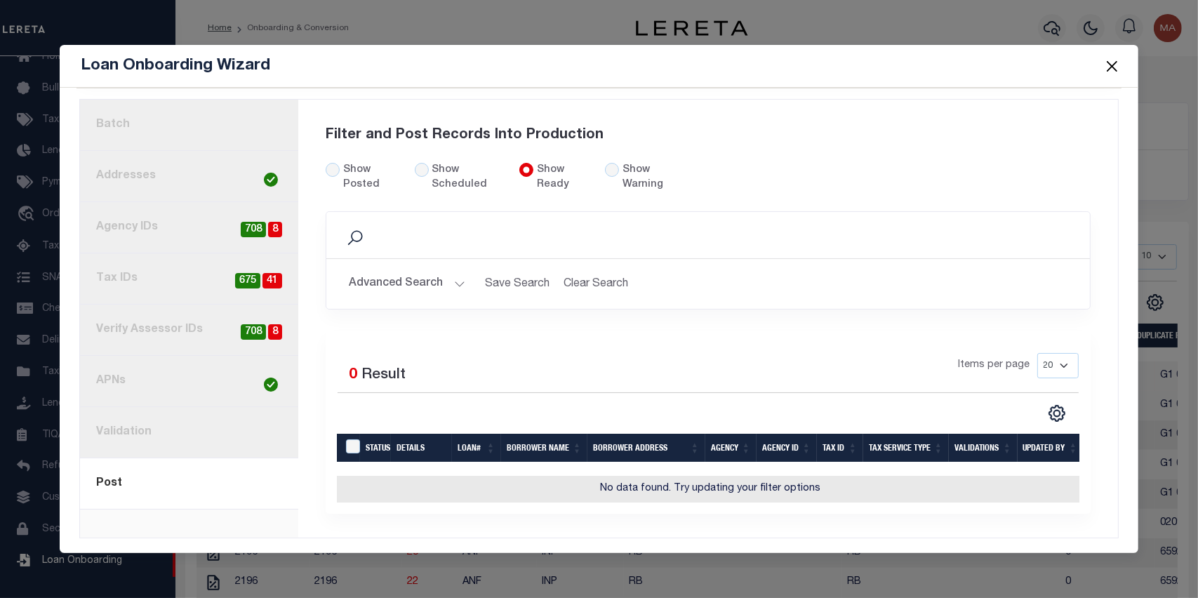
click at [418, 275] on button "Advanced Search" at bounding box center [407, 283] width 117 height 27
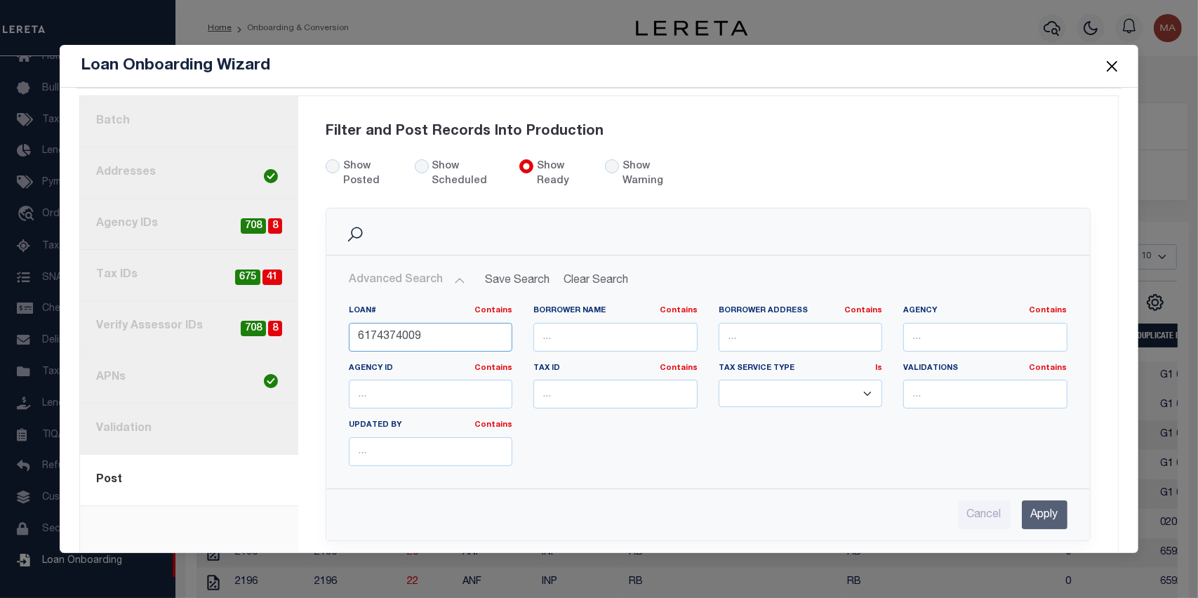
drag, startPoint x: 427, startPoint y: 332, endPoint x: 279, endPoint y: 331, distance: 147.4
click at [279, 331] on div "1. Batch 2. Addresses 3. Agency IDs 8 708 4. Tax IDs 41 675 5. Verify Assessor …" at bounding box center [599, 432] width 1038 height 673
paste input "7705114006"
type input "7705114006"
click at [1022, 505] on input "Apply" at bounding box center [1045, 515] width 46 height 29
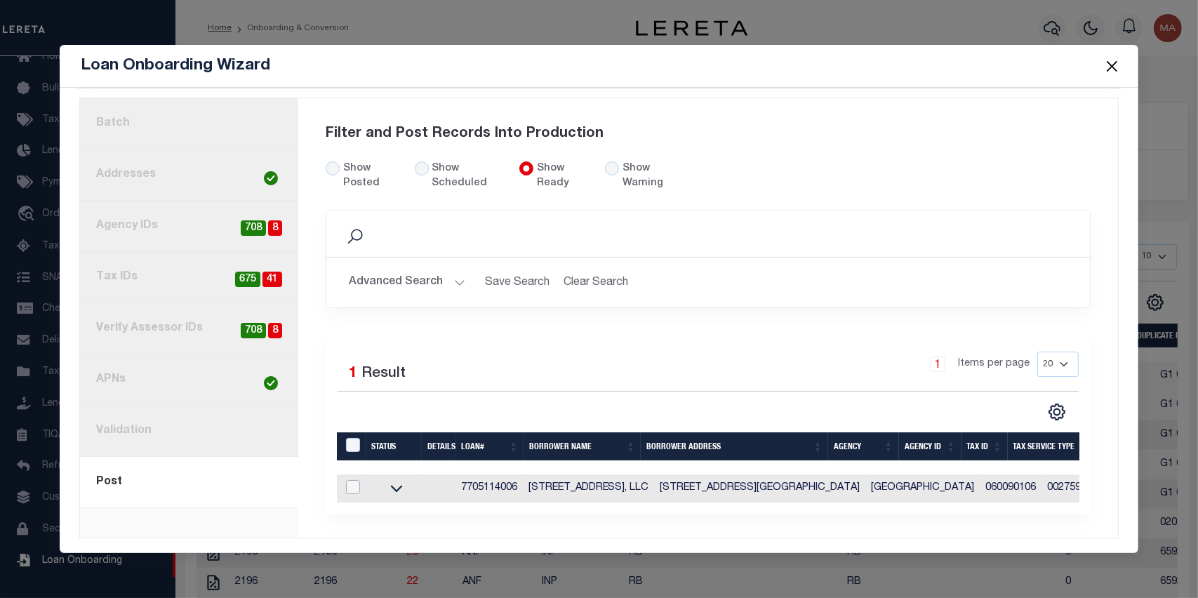
click at [350, 483] on input "checkbox" at bounding box center [353, 487] width 14 height 14
checkbox input "true"
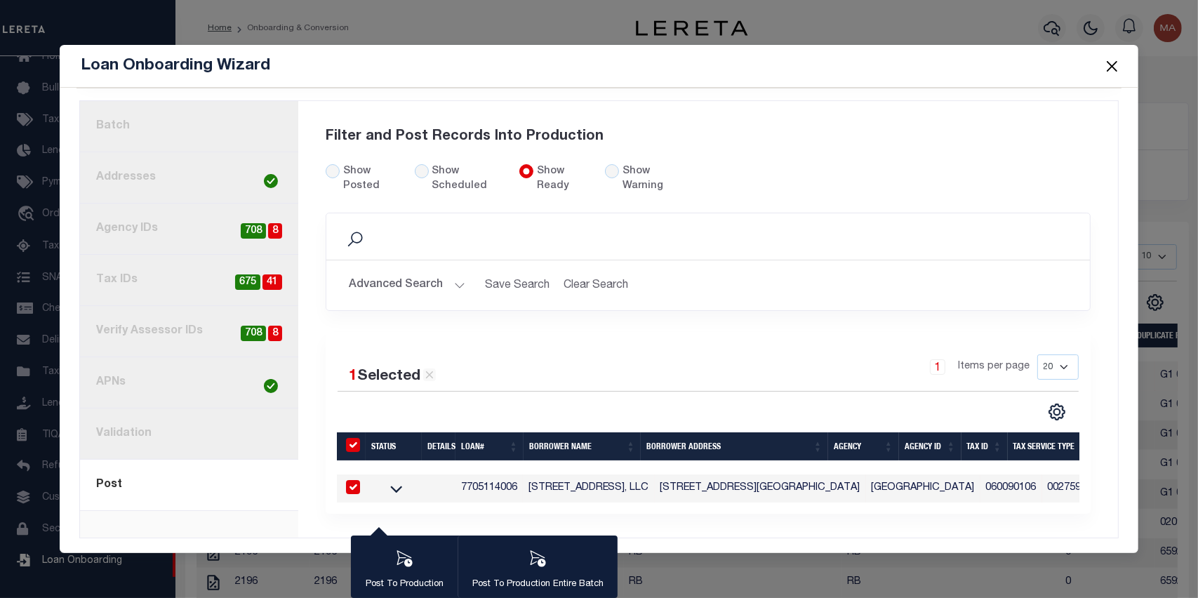
scroll to position [97, 0]
click at [411, 557] on div "button" at bounding box center [404, 560] width 35 height 35
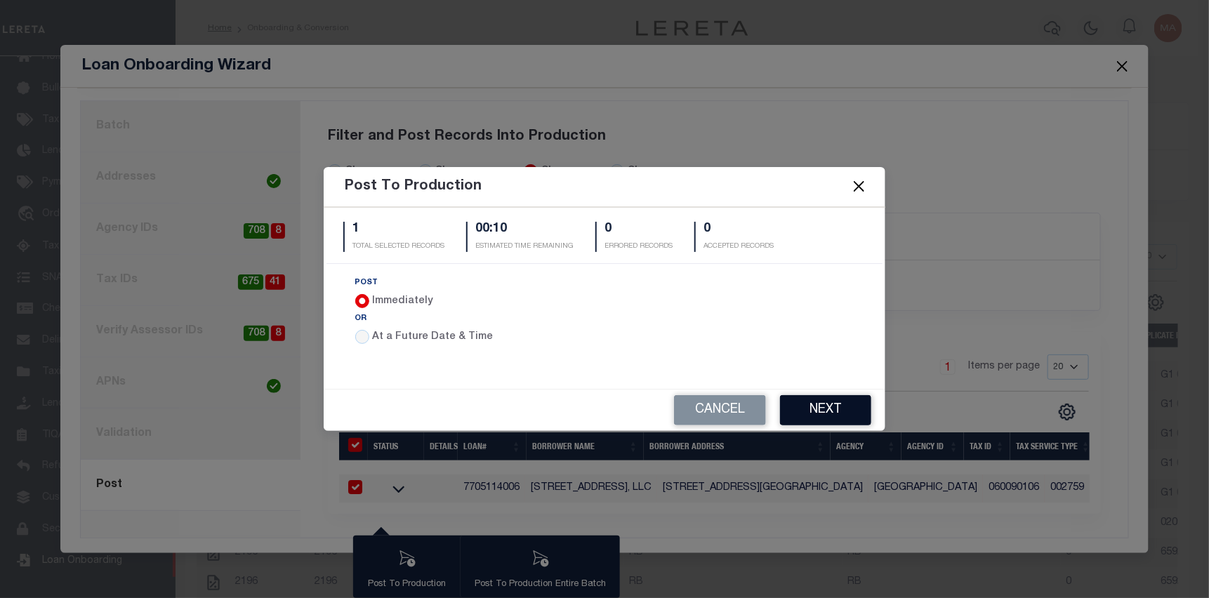
click at [852, 422] on button "Next" at bounding box center [825, 410] width 91 height 30
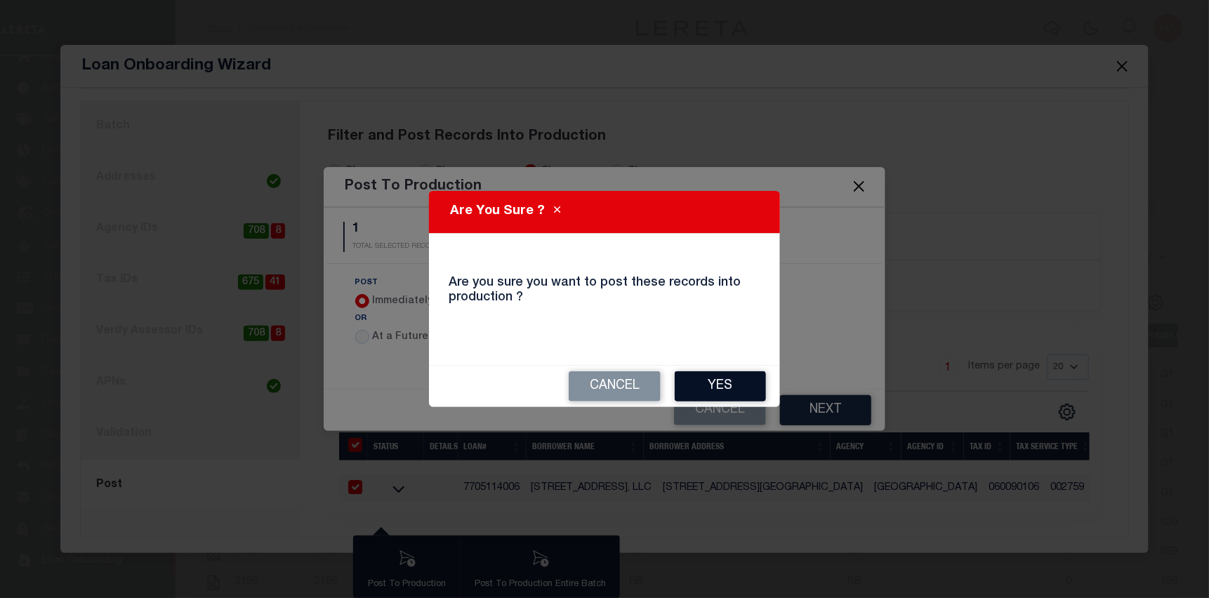
click at [724, 392] on button "Yes" at bounding box center [720, 386] width 91 height 30
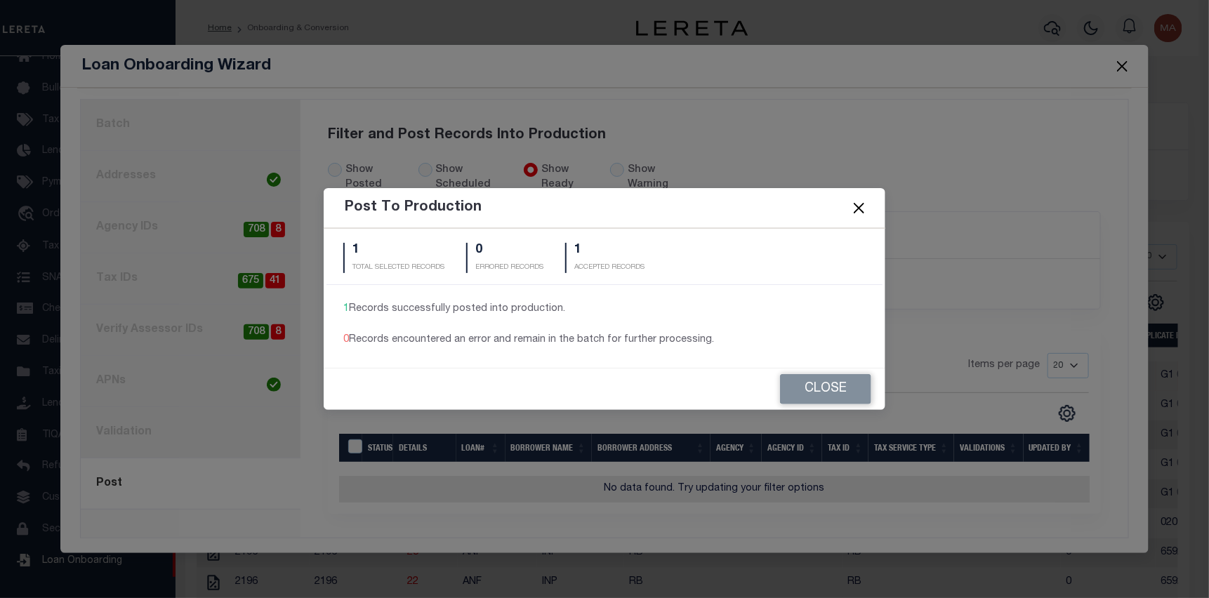
click at [865, 203] on button "Close" at bounding box center [859, 208] width 18 height 18
